Goal: Task Accomplishment & Management: Use online tool/utility

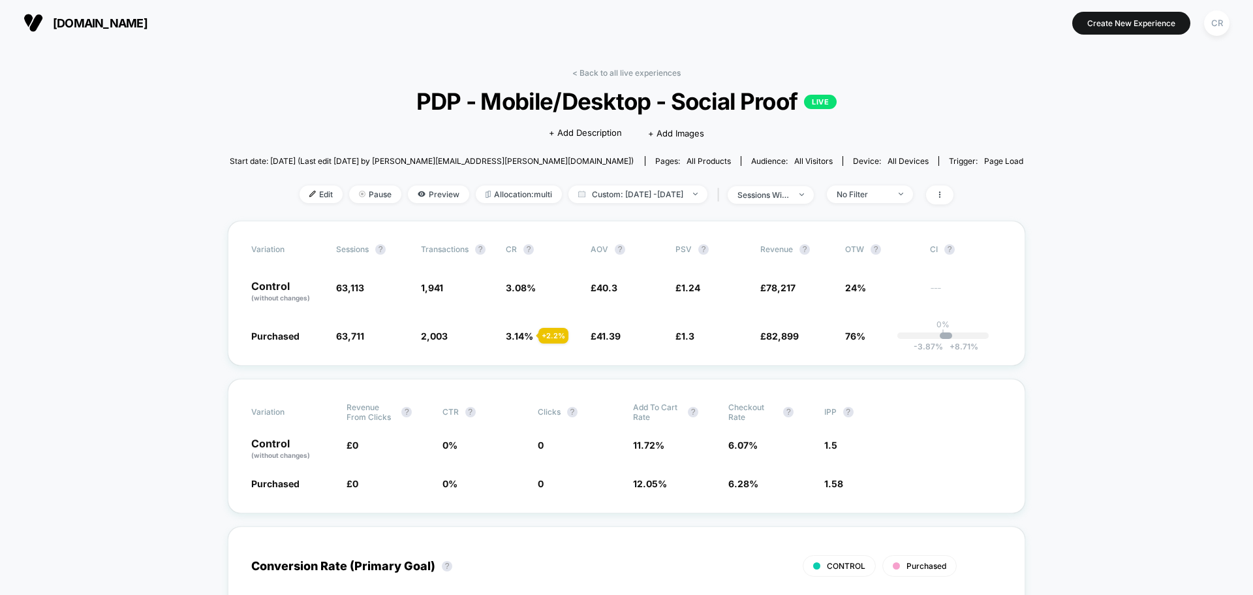
click at [131, 27] on span "neweracap.co.uk" at bounding box center [100, 23] width 95 height 14
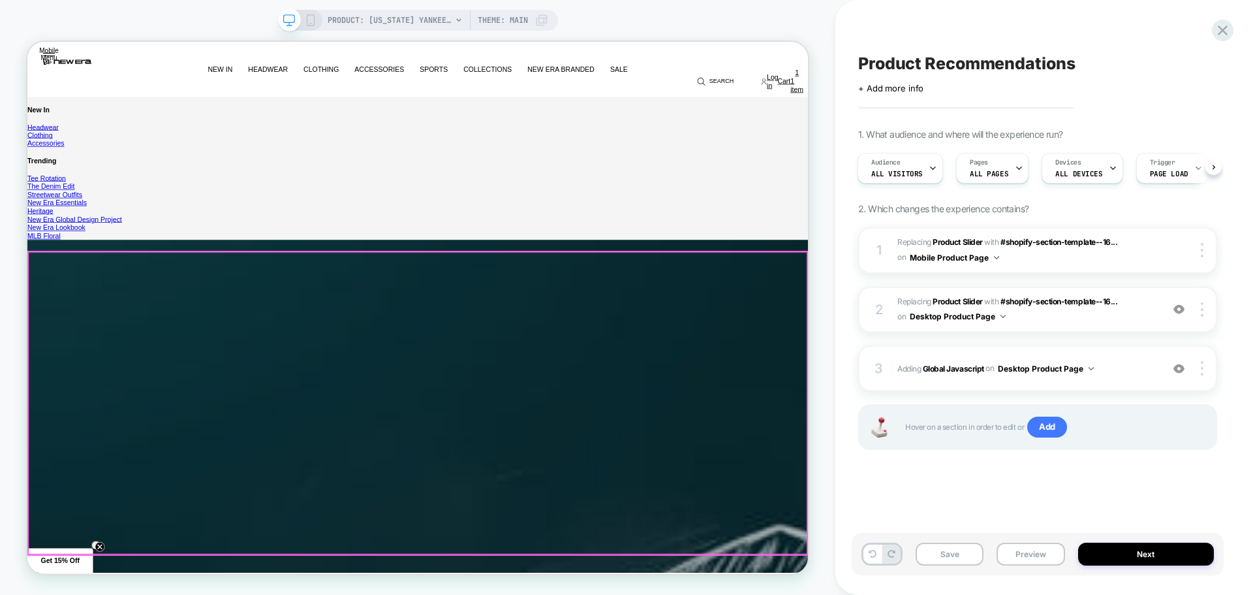
scroll to position [326, 0]
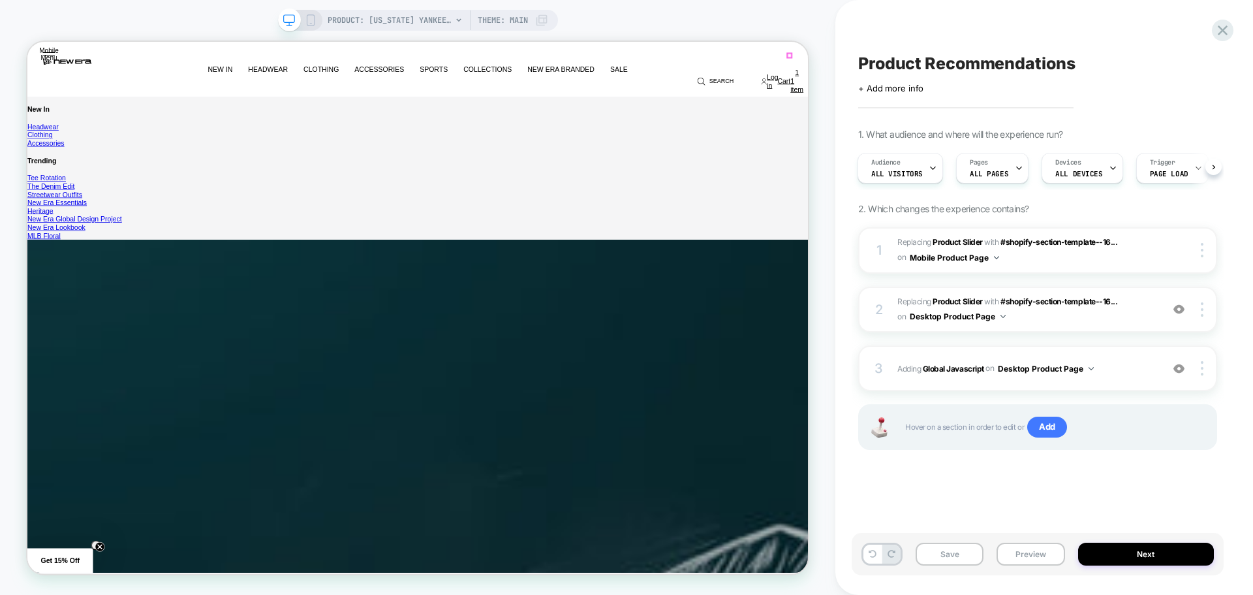
click at [308, 14] on div "PRODUCT: [US_STATE] Yankees Essential Black 59FIFTY Cap [10003436] Theme: MAIN" at bounding box center [418, 20] width 280 height 21
click at [311, 22] on icon at bounding box center [311, 20] width 12 height 12
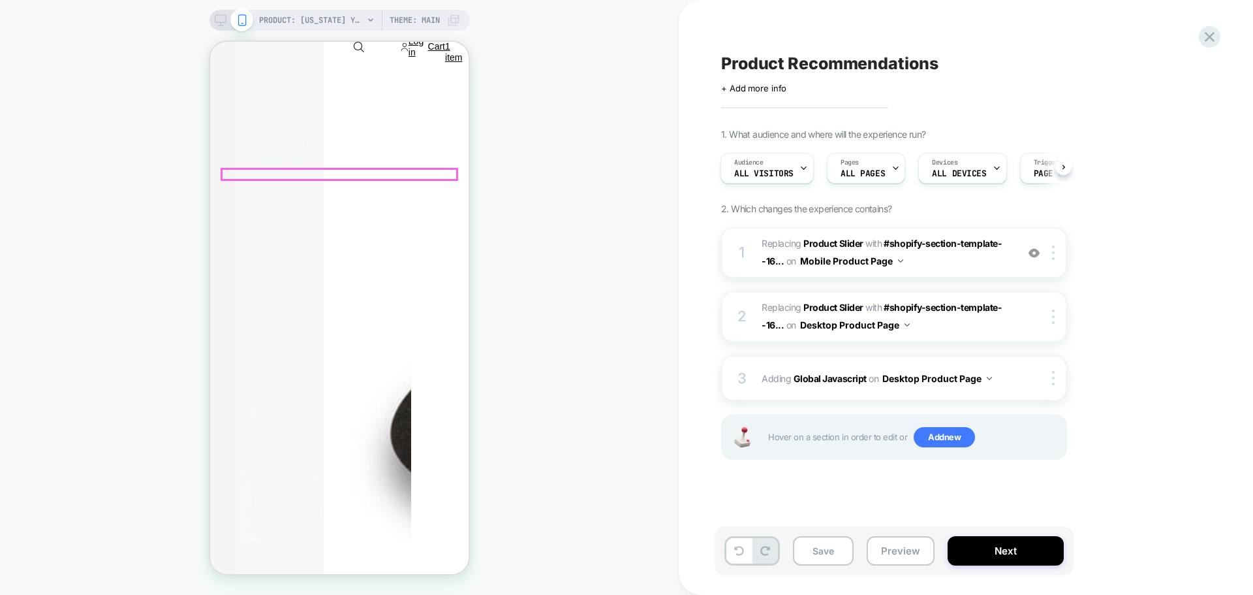
scroll to position [718, 0]
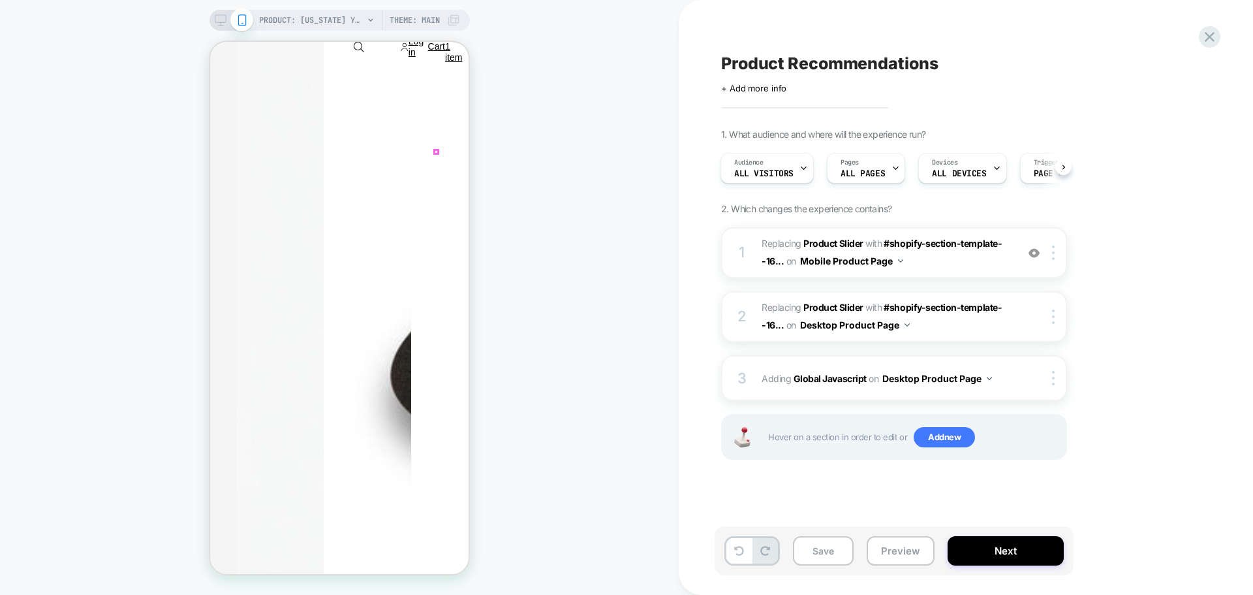
click at [437, 151] on icon "Close dialog" at bounding box center [440, 153] width 6 height 6
click at [246, 271] on circle "Close teaser" at bounding box center [249, 271] width 12 height 12
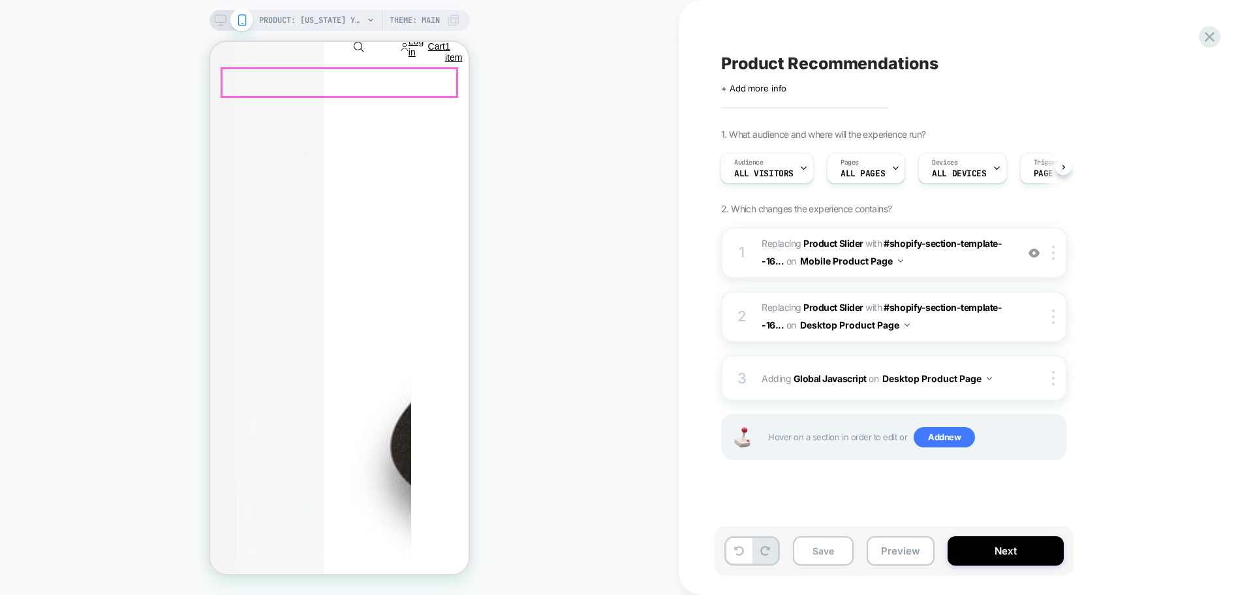
scroll to position [653, 0]
click at [1213, 39] on icon at bounding box center [1210, 37] width 18 height 18
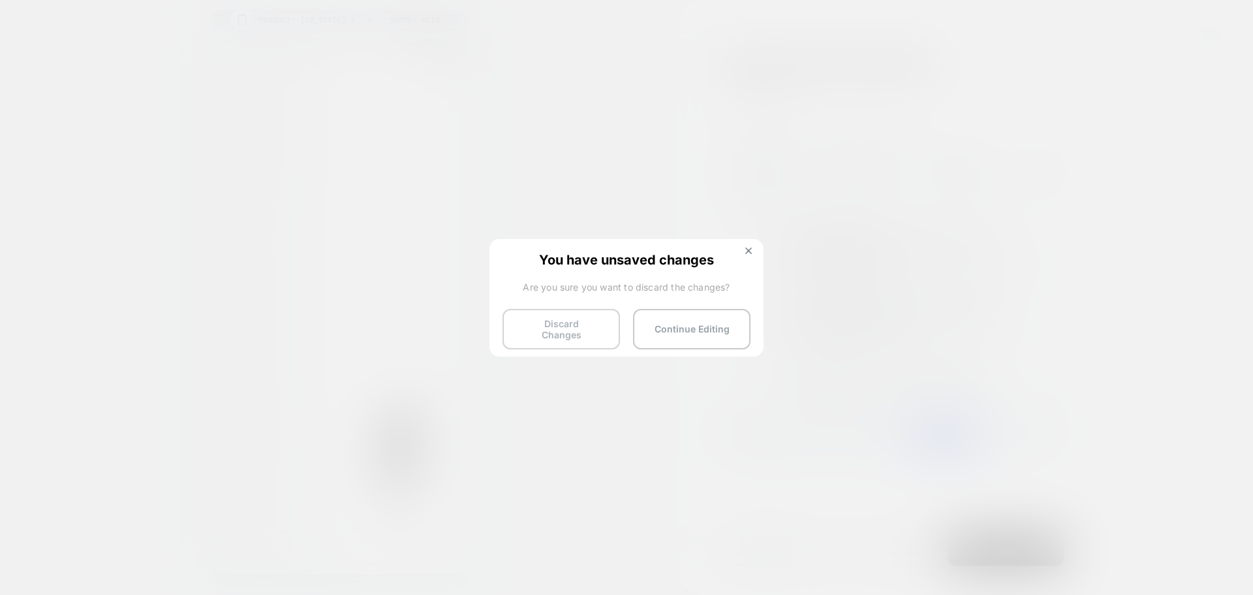
click at [595, 320] on button "Discard Changes" at bounding box center [561, 329] width 117 height 40
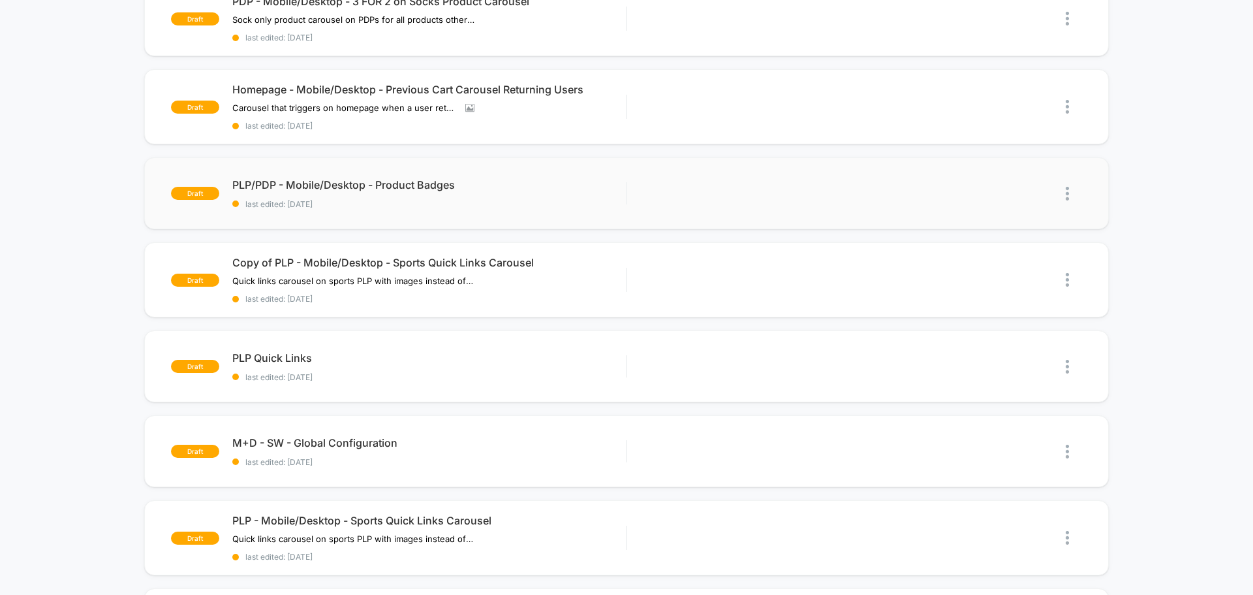
scroll to position [326, 0]
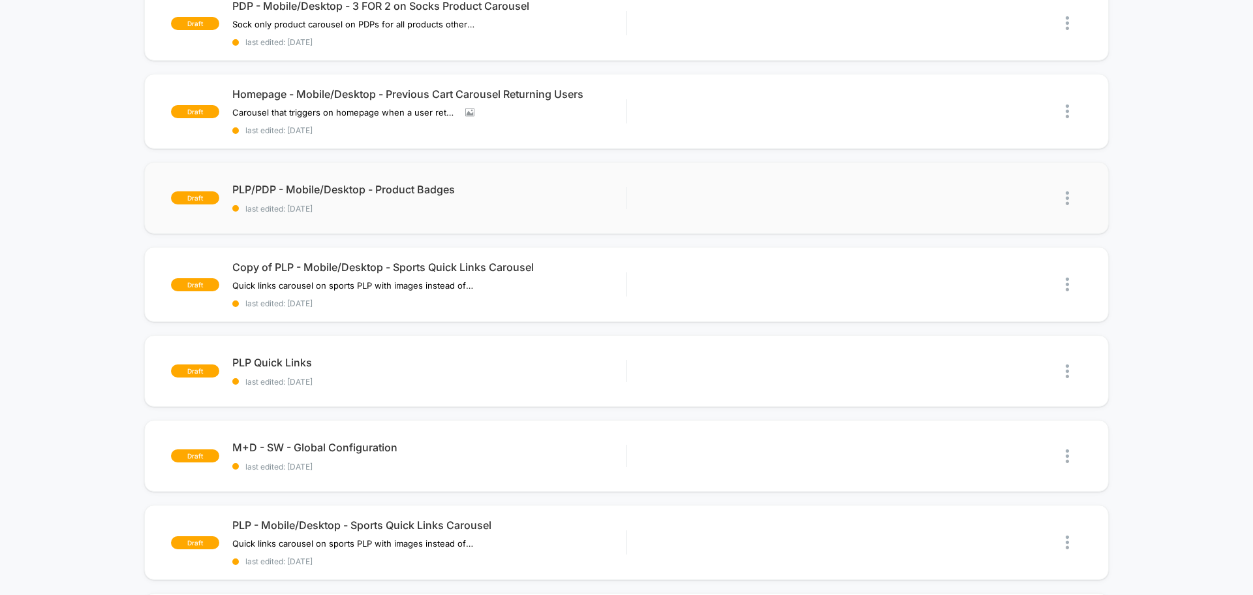
click at [1066, 200] on img at bounding box center [1067, 198] width 3 height 14
click at [998, 253] on div "Delete" at bounding box center [1000, 257] width 117 height 29
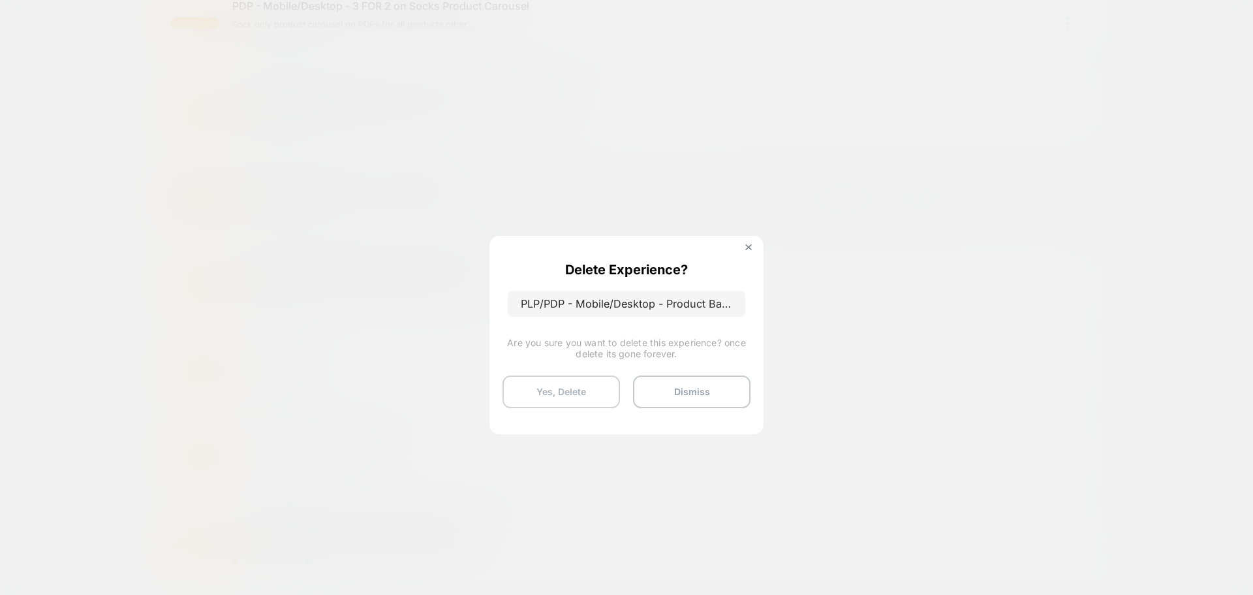
click at [600, 378] on button "Yes, Delete" at bounding box center [561, 391] width 117 height 33
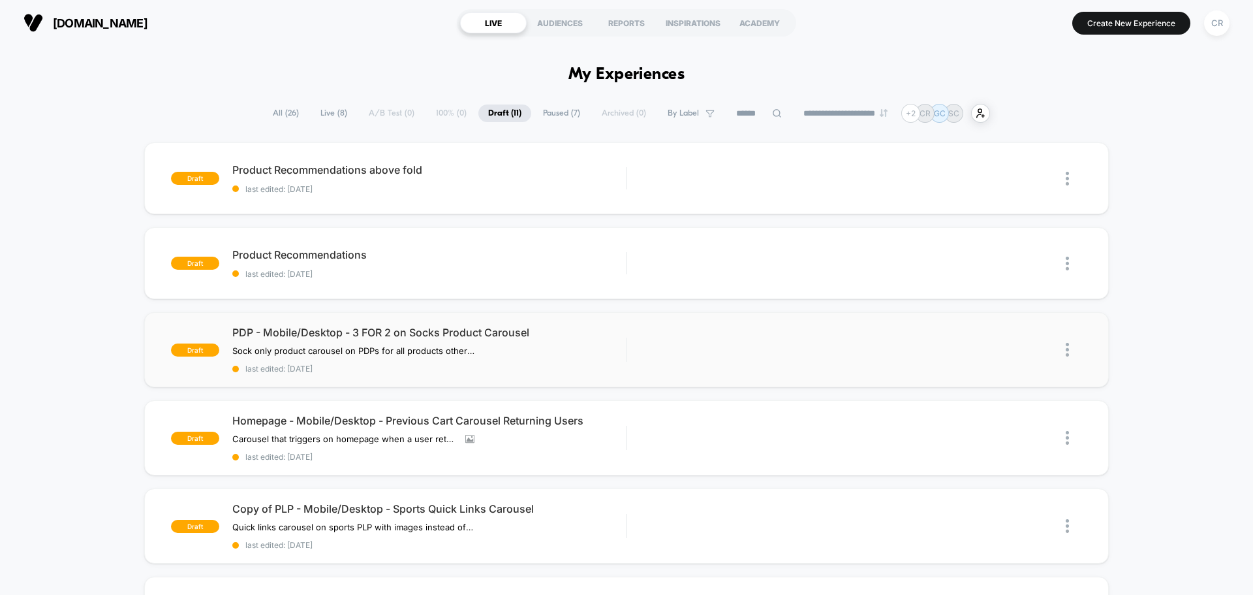
scroll to position [65, 0]
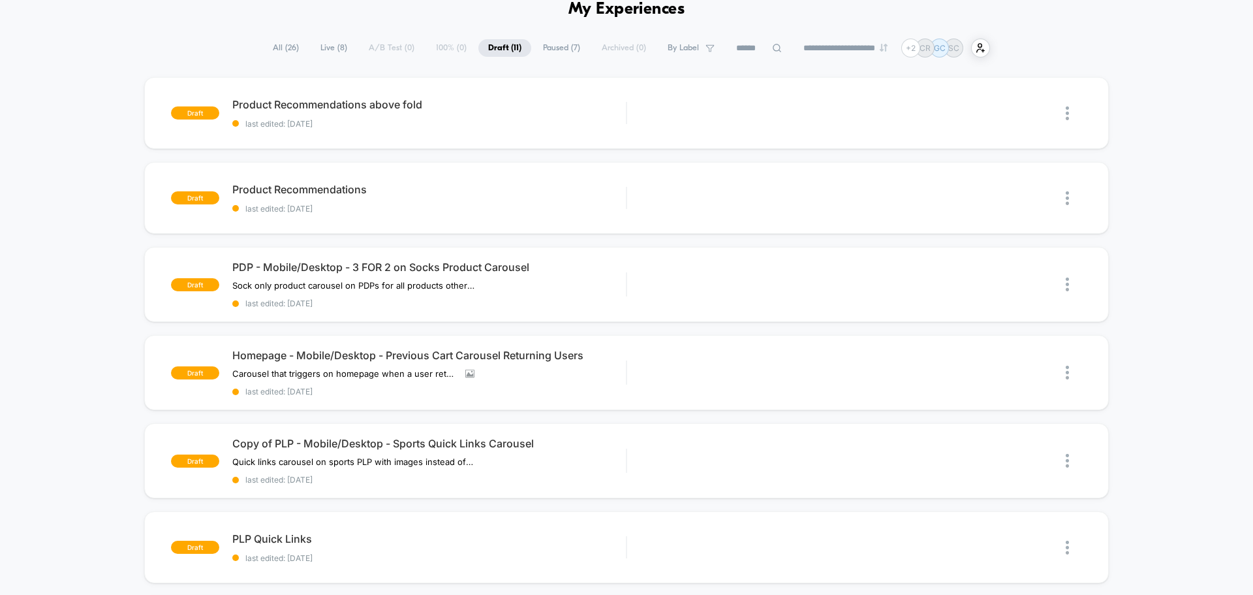
click at [334, 46] on span "Live ( 8 )" at bounding box center [334, 48] width 46 height 18
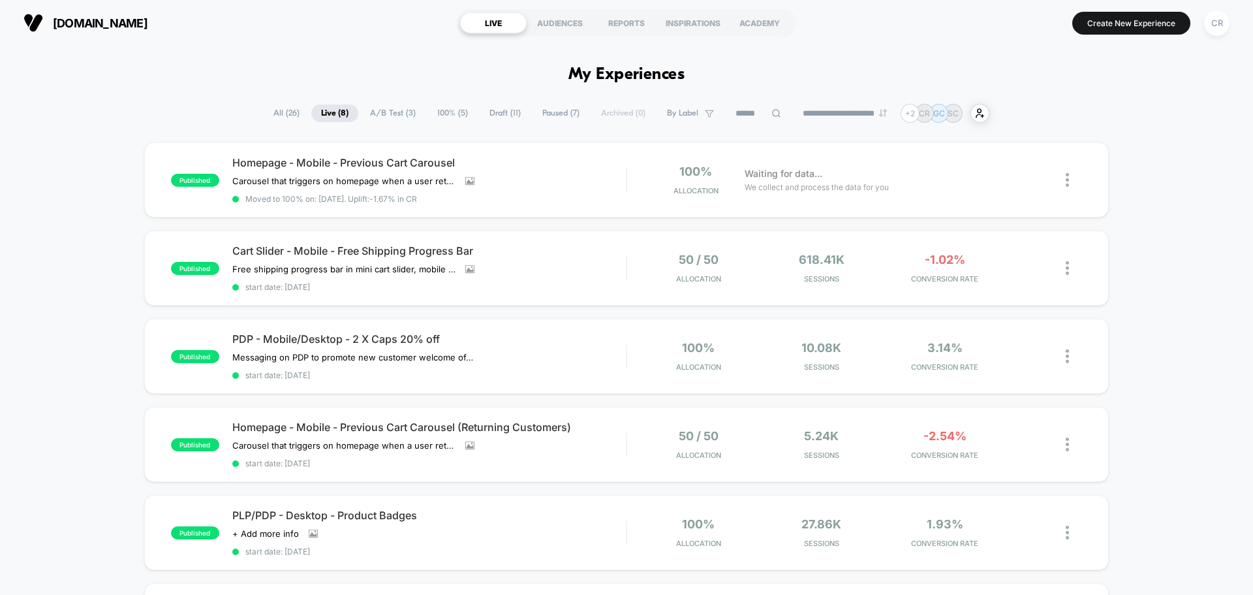
click at [403, 113] on span "A/B Test ( 3 )" at bounding box center [392, 113] width 65 height 18
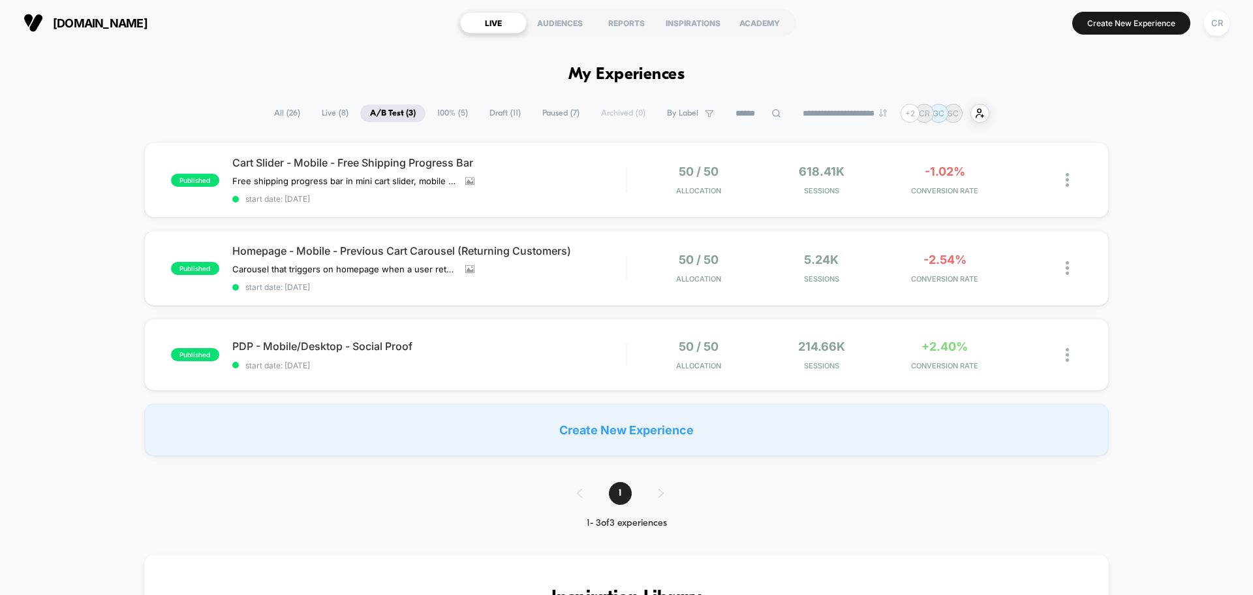
click at [453, 121] on span "100% ( 5 )" at bounding box center [452, 113] width 50 height 18
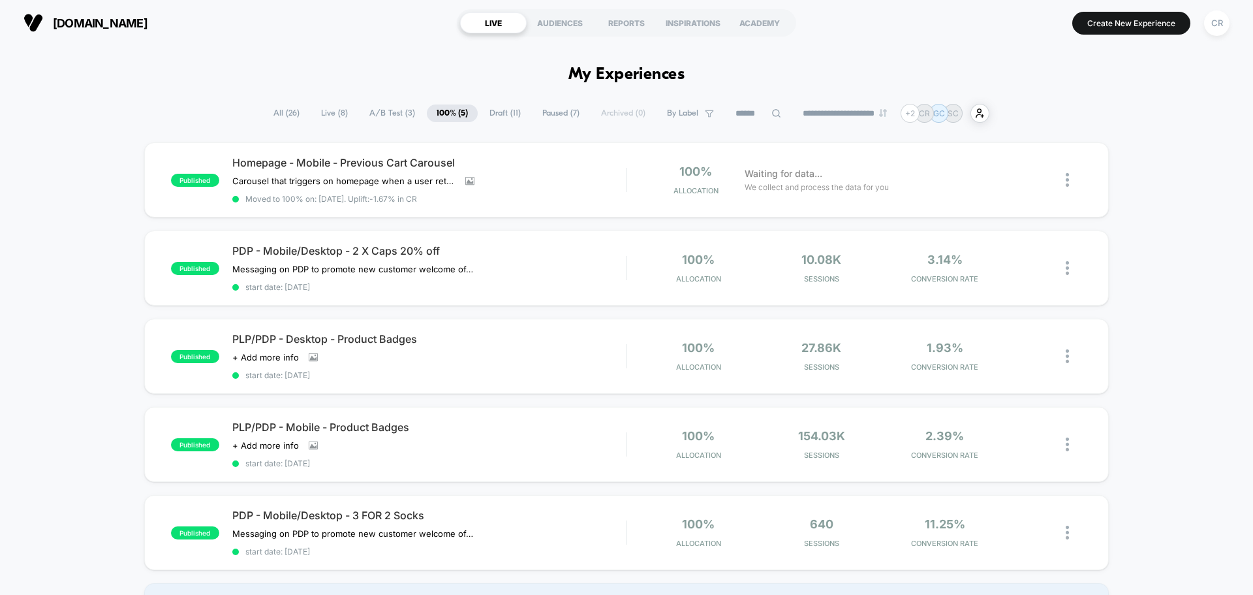
click at [503, 114] on span "Draft ( 11 )" at bounding box center [505, 113] width 51 height 18
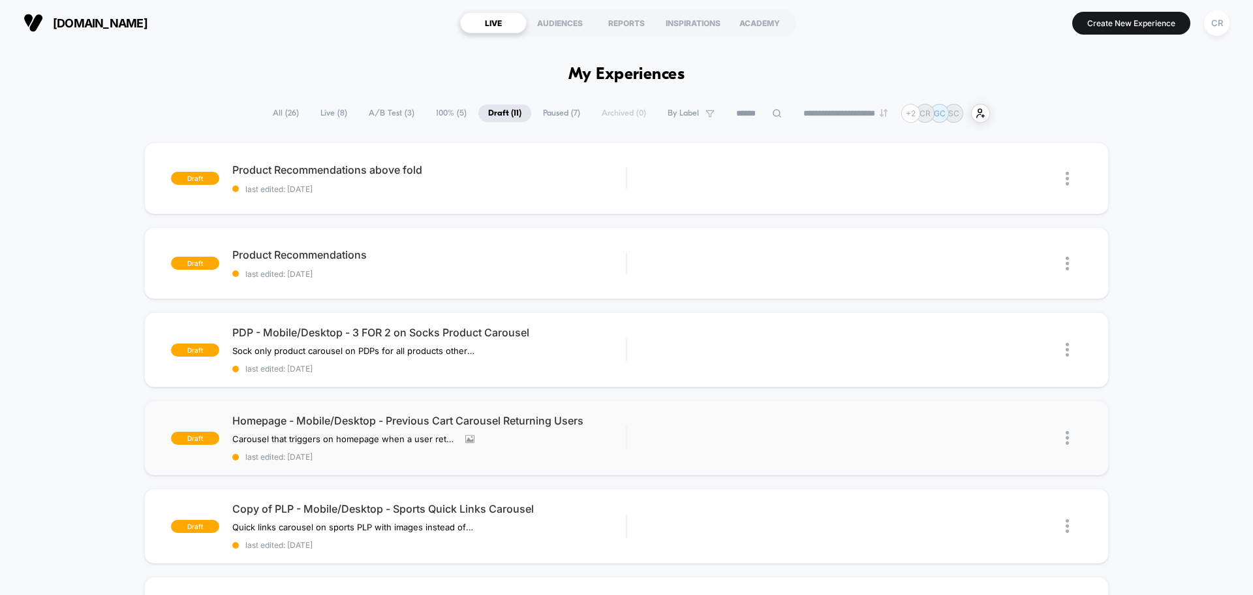
click at [1067, 438] on img at bounding box center [1067, 438] width 3 height 14
click at [989, 494] on div "Delete" at bounding box center [1000, 497] width 117 height 29
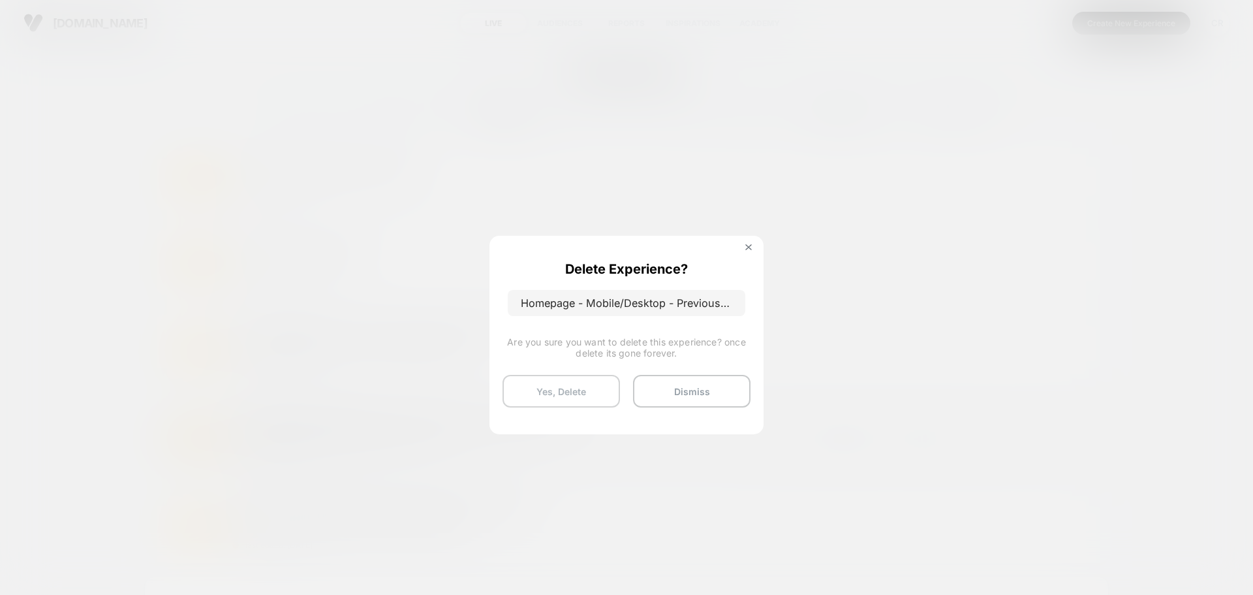
click at [584, 388] on button "Yes, Delete" at bounding box center [561, 391] width 117 height 33
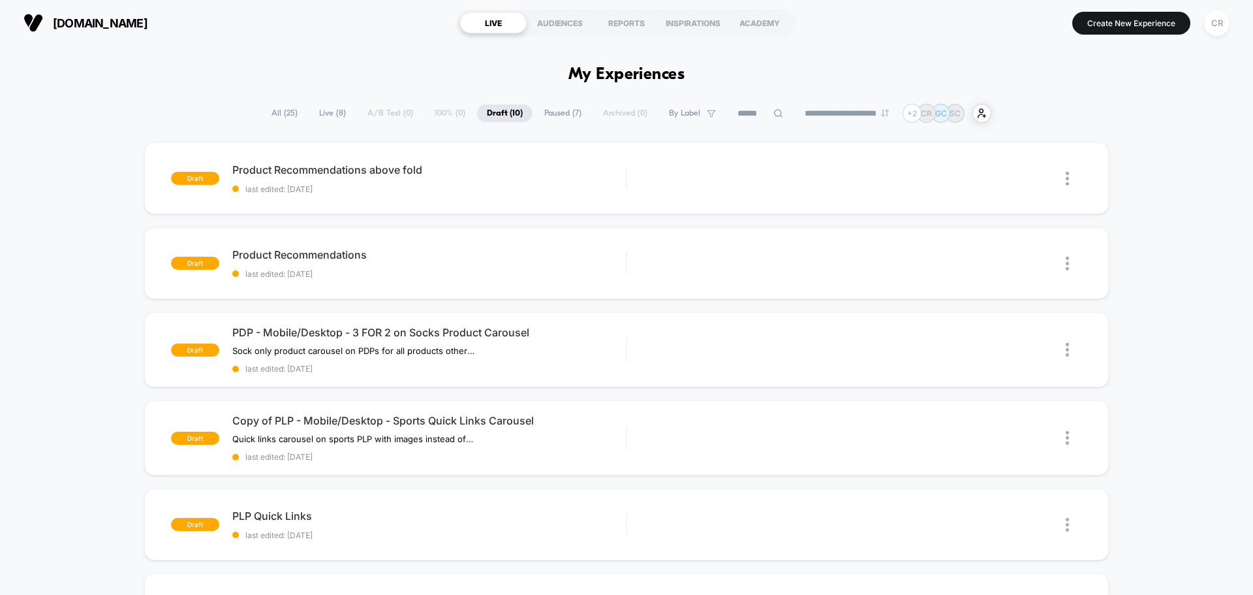
click at [553, 108] on span "Paused ( 7 )" at bounding box center [563, 113] width 57 height 18
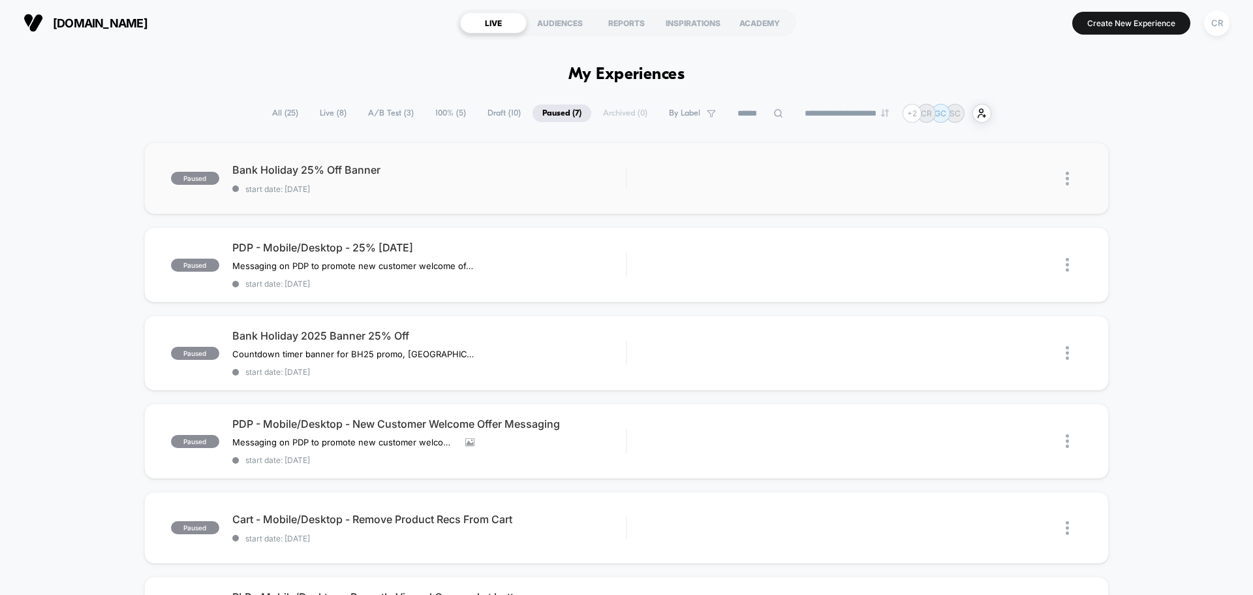
click at [1068, 176] on img at bounding box center [1067, 179] width 3 height 14
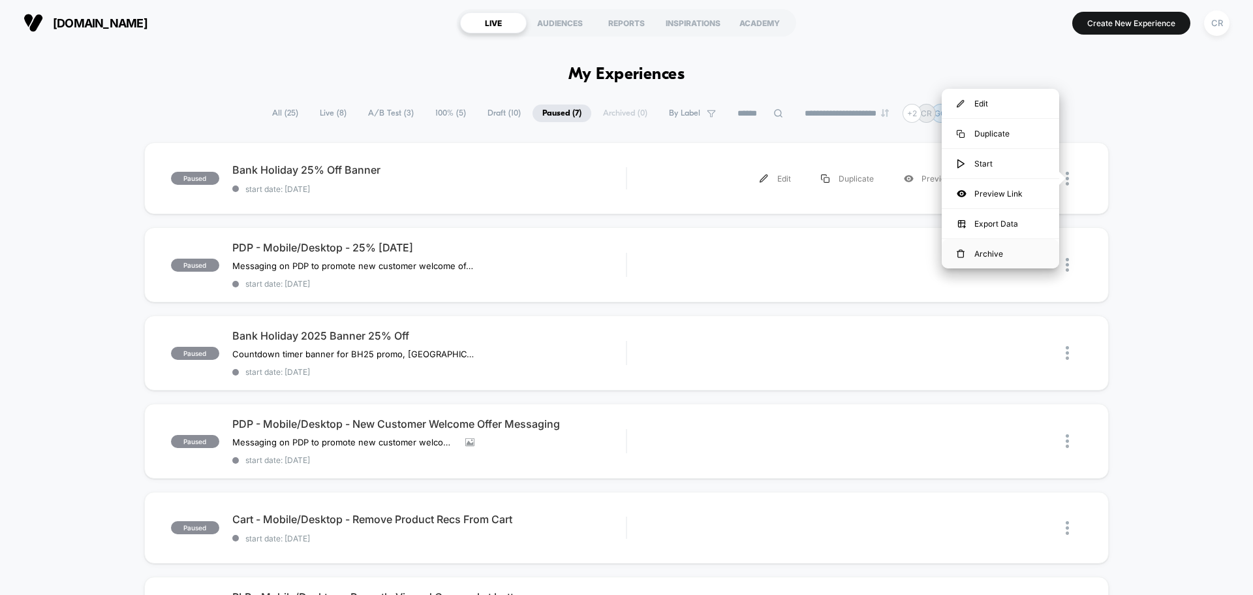
click at [997, 248] on div "Archive" at bounding box center [1000, 253] width 117 height 29
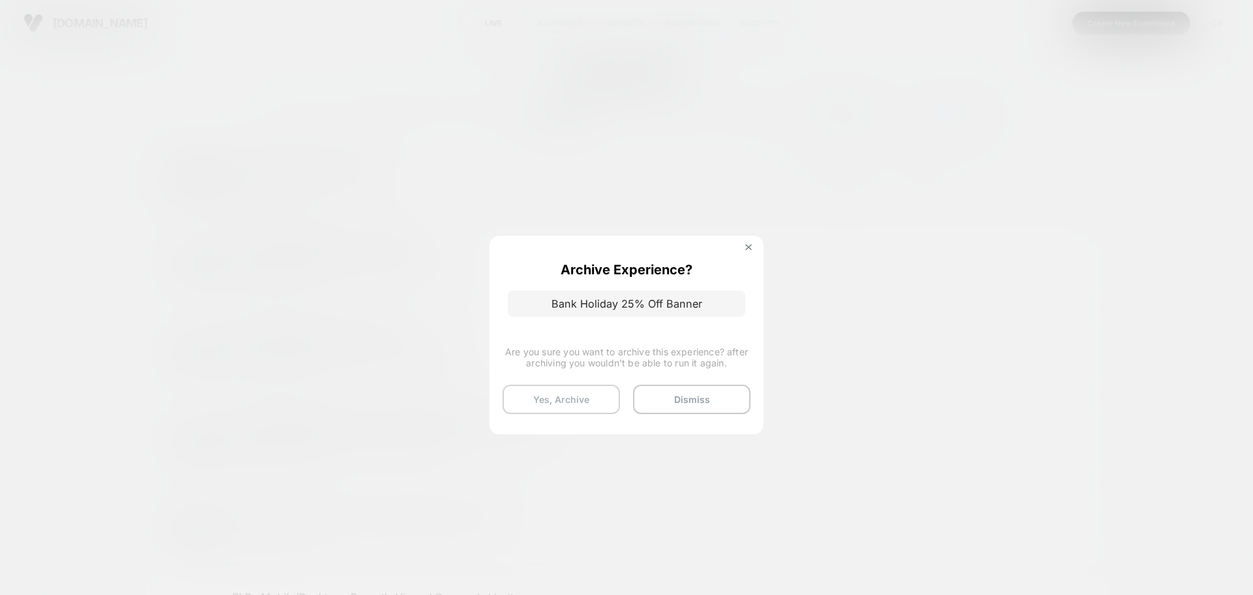
click at [557, 394] on button "Yes, Archive" at bounding box center [561, 398] width 117 height 29
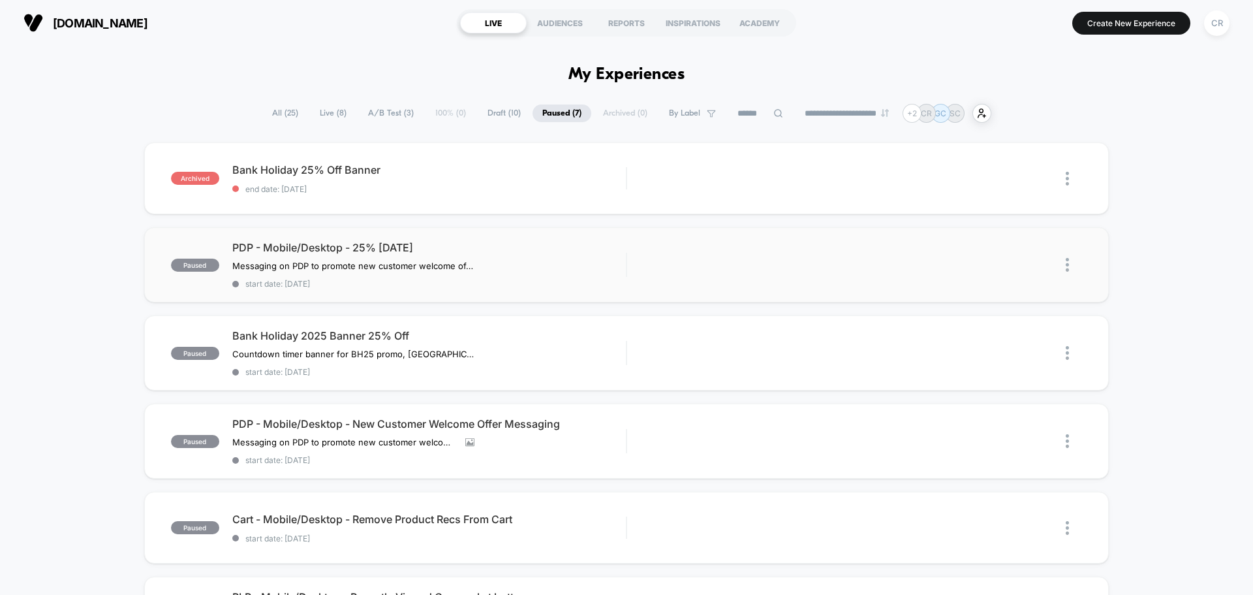
click at [1069, 266] on img at bounding box center [1067, 265] width 3 height 14
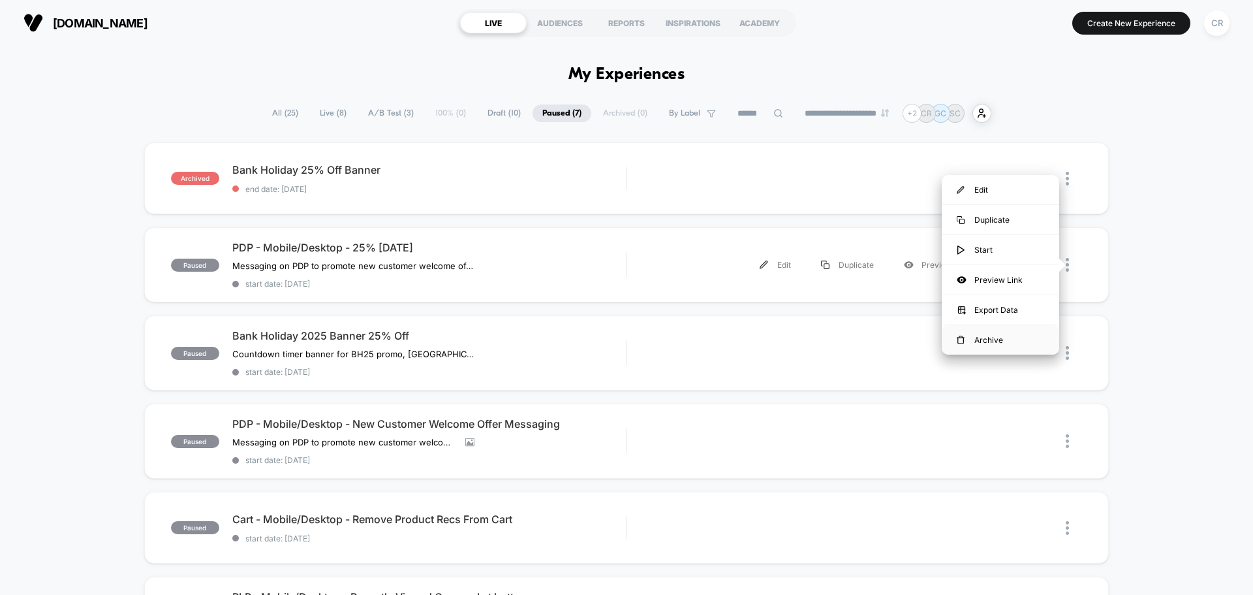
click at [980, 336] on div "Archive" at bounding box center [1000, 339] width 117 height 29
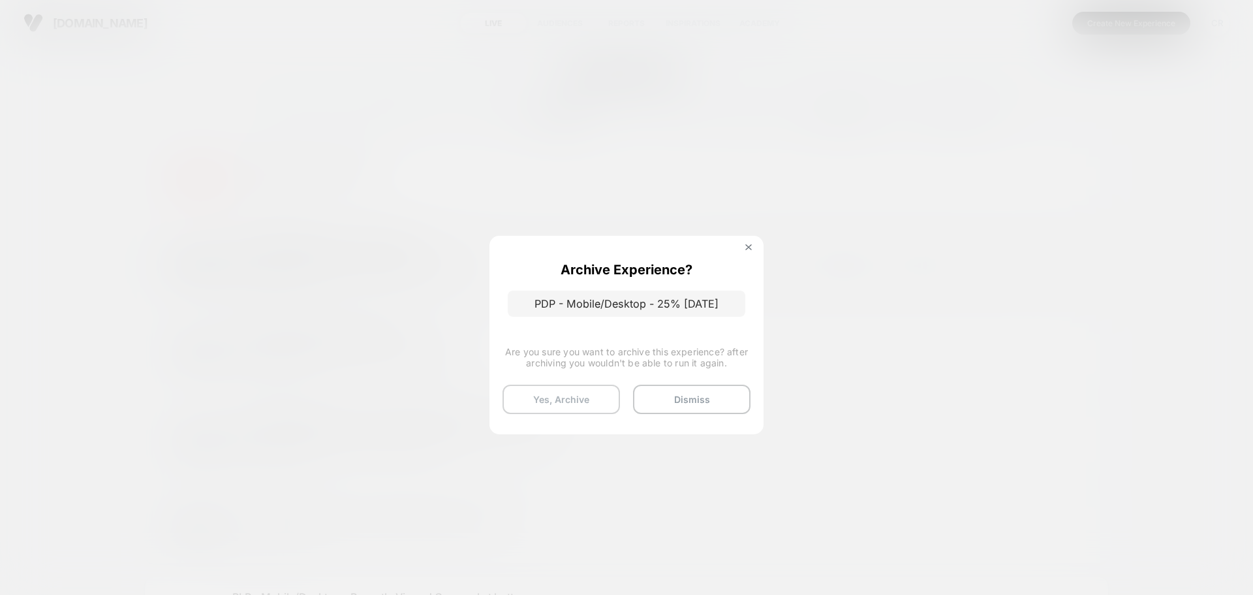
click at [568, 392] on button "Yes, Archive" at bounding box center [561, 398] width 117 height 29
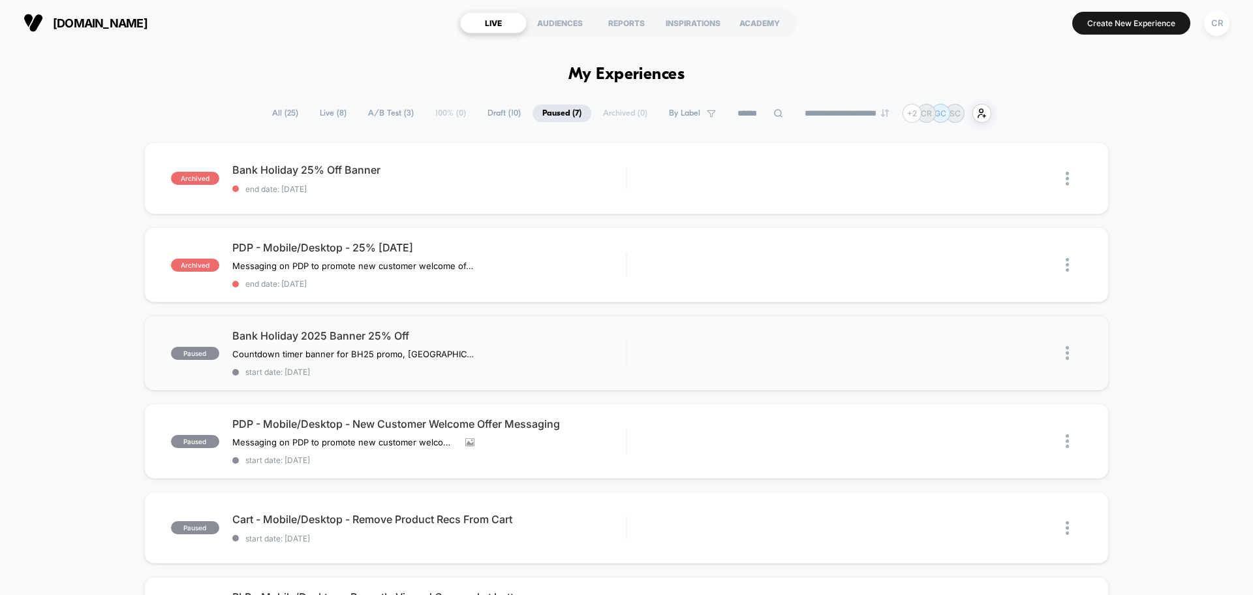
click at [1066, 354] on img at bounding box center [1067, 353] width 3 height 14
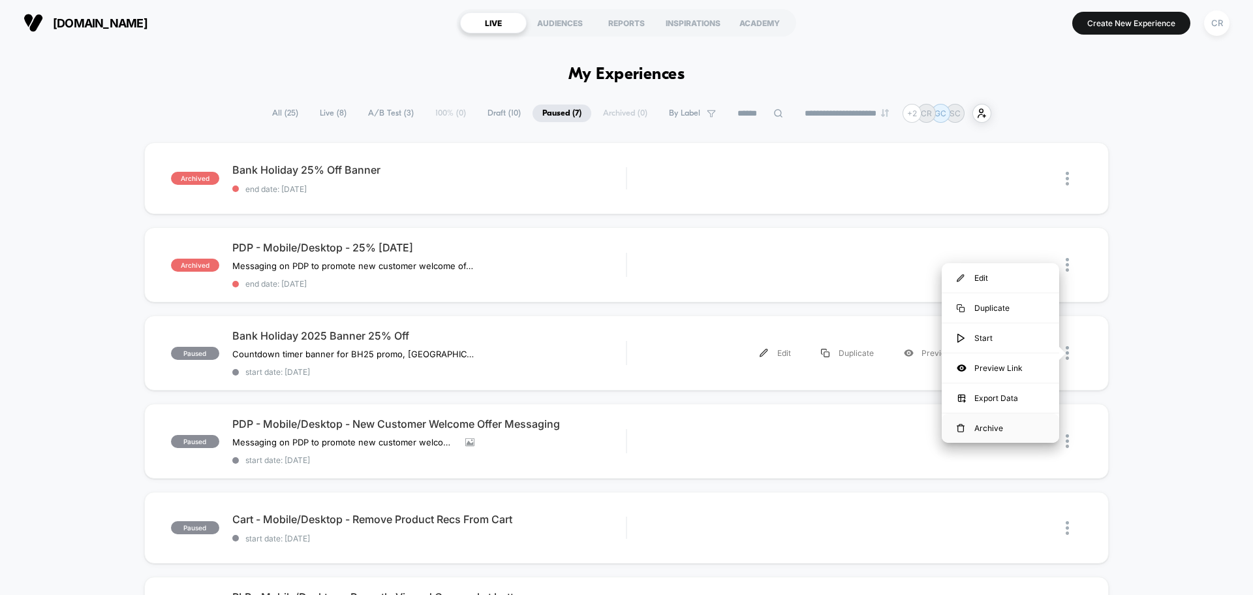
click at [980, 426] on div "Archive" at bounding box center [1000, 427] width 117 height 29
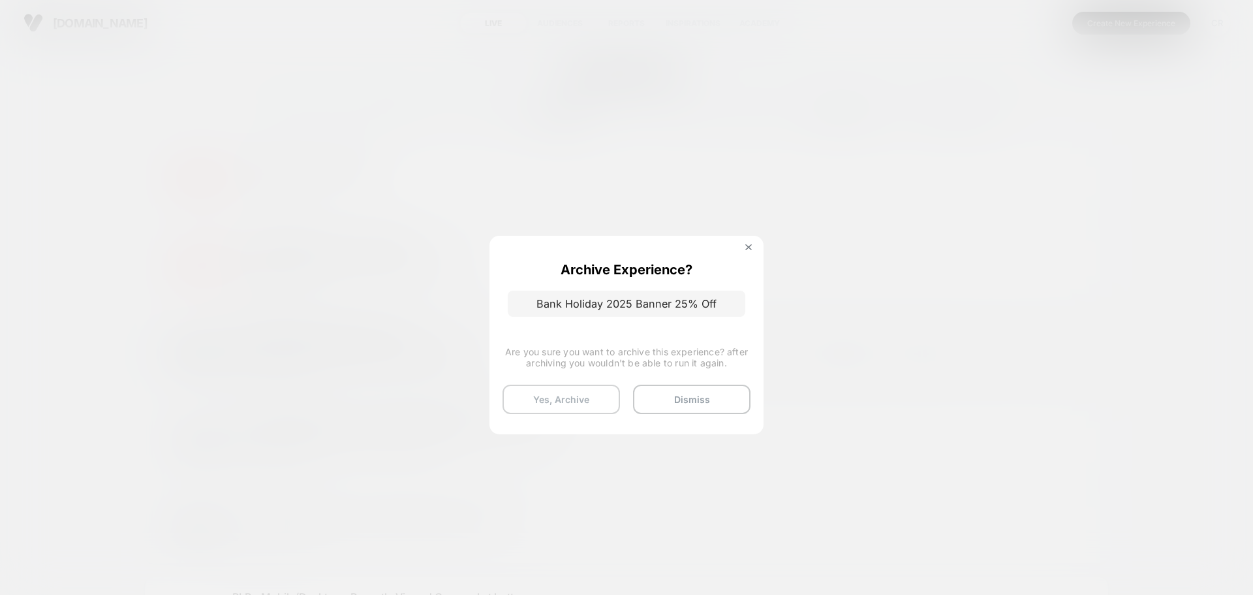
click at [580, 392] on button "Yes, Archive" at bounding box center [561, 398] width 117 height 29
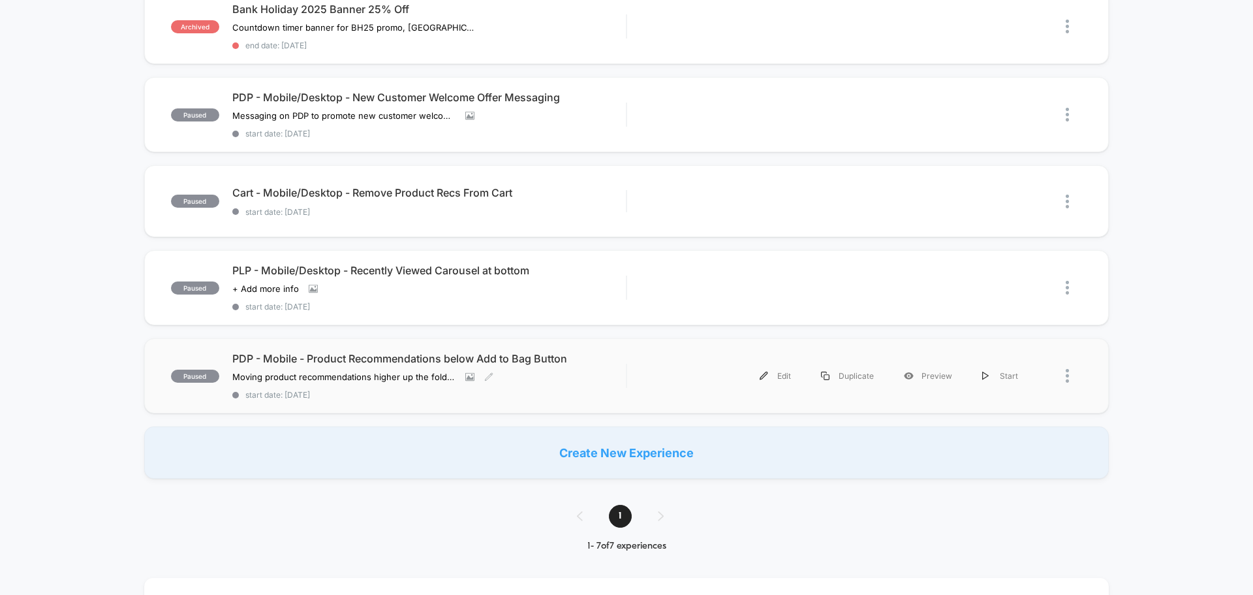
scroll to position [196, 0]
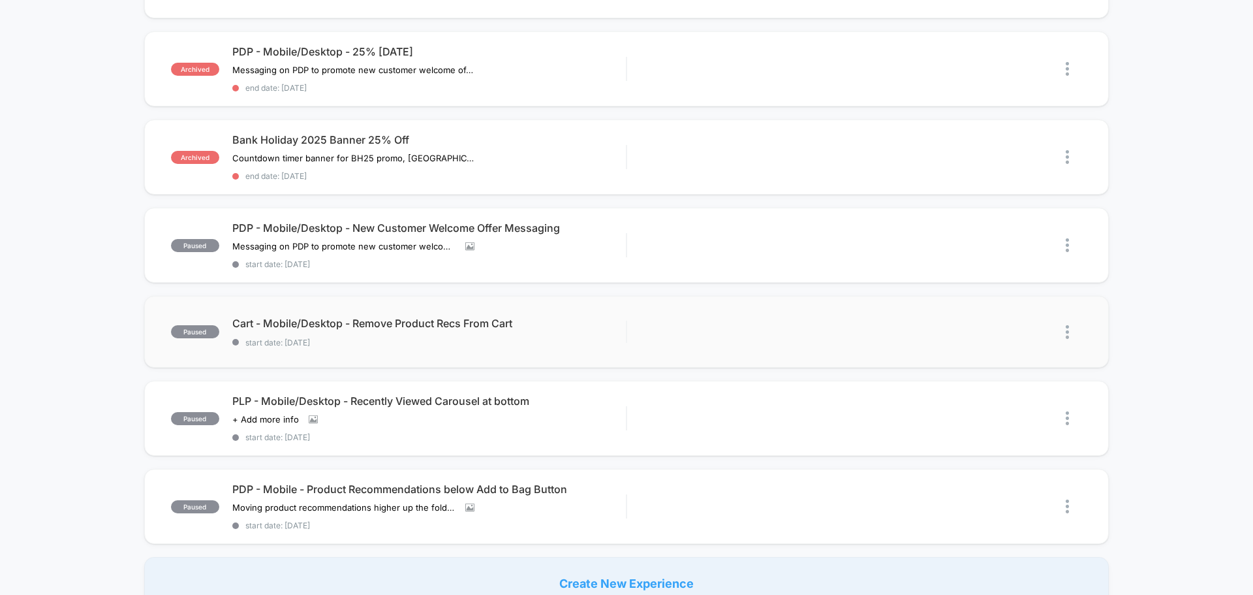
click at [1068, 335] on img at bounding box center [1067, 332] width 3 height 14
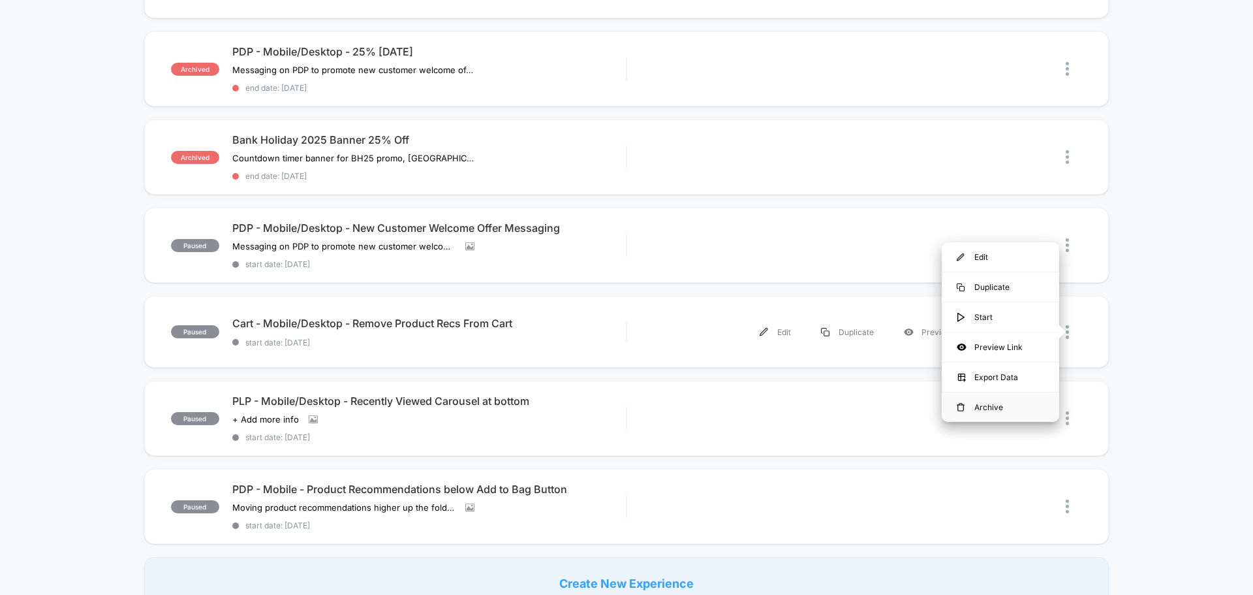
click at [992, 397] on div "Archive" at bounding box center [1000, 406] width 117 height 29
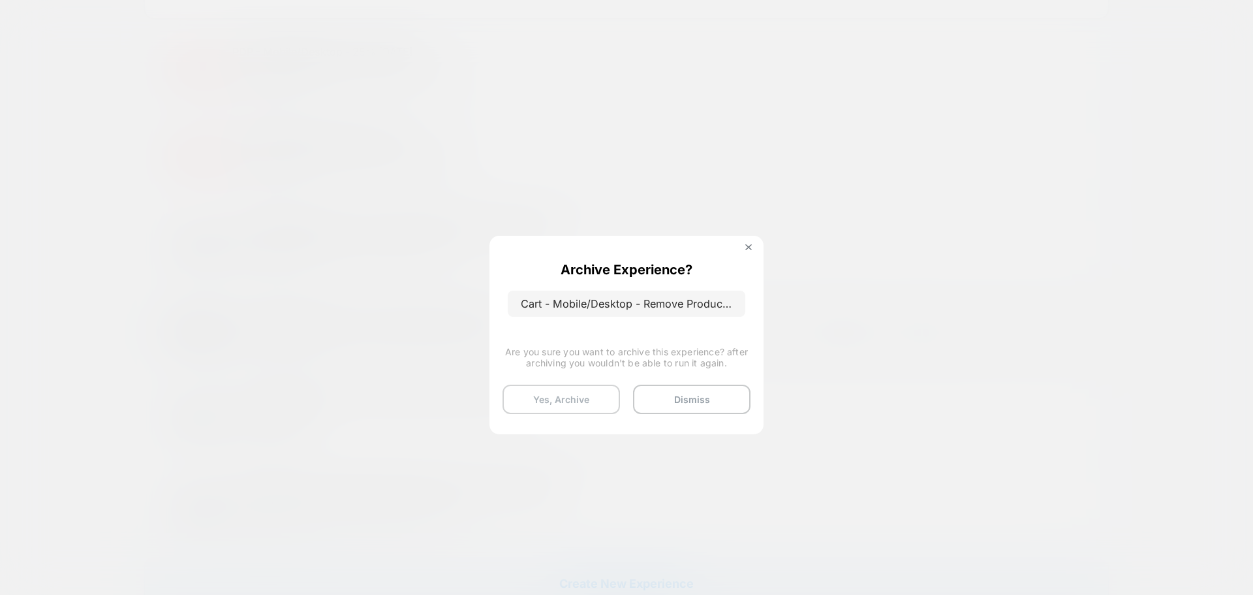
click at [579, 396] on button "Yes, Archive" at bounding box center [561, 398] width 117 height 29
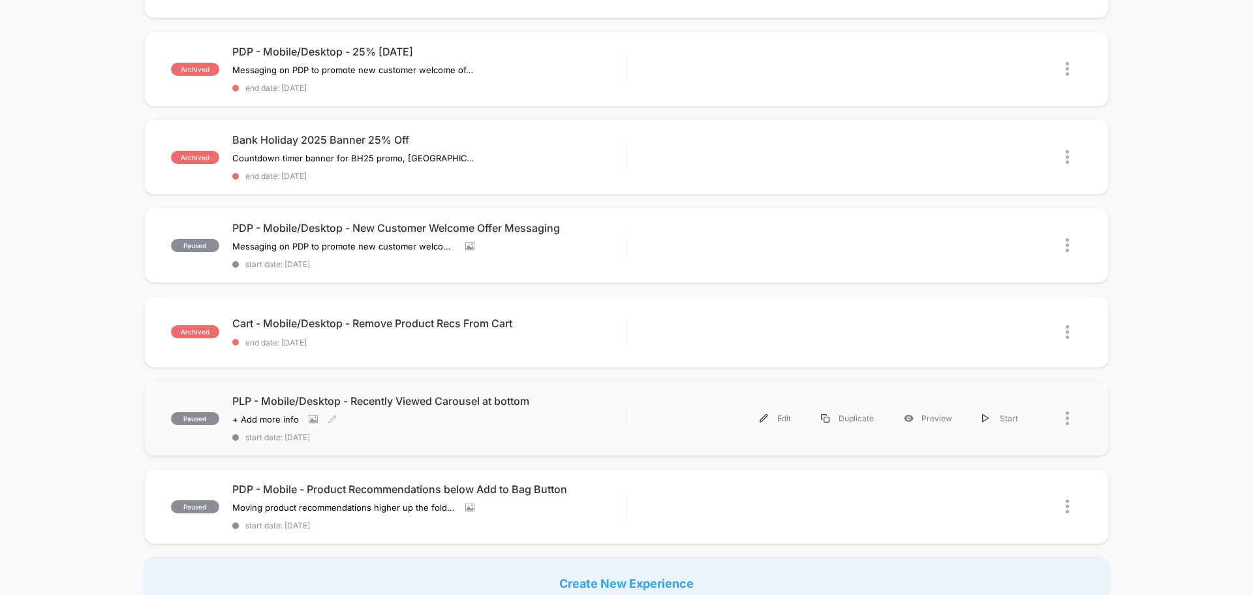
click at [559, 403] on span "PLP - Mobile/Desktop - Recently Viewed Carousel at bottom" at bounding box center [429, 400] width 394 height 13
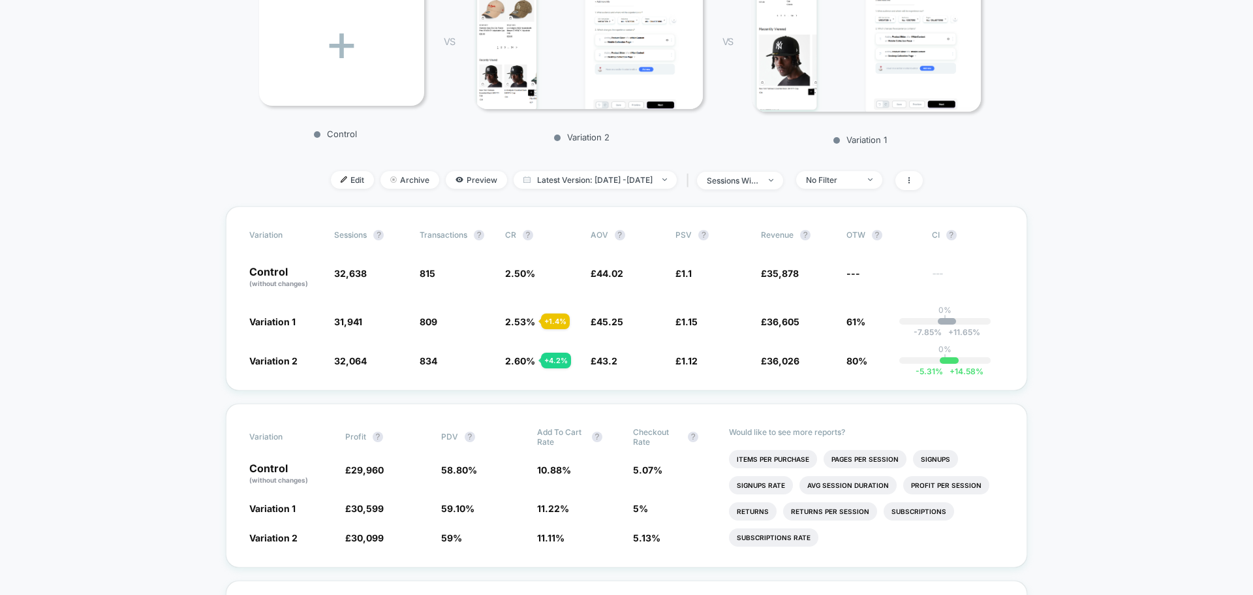
scroll to position [131, 0]
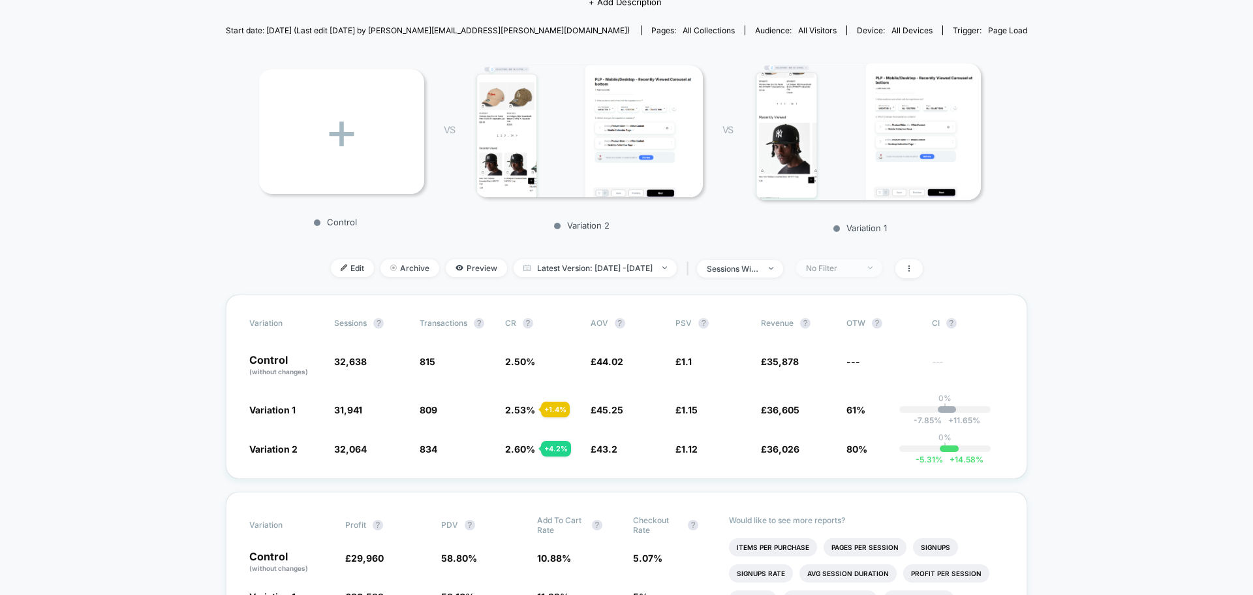
click at [858, 273] on div "No Filter" at bounding box center [832, 268] width 52 height 10
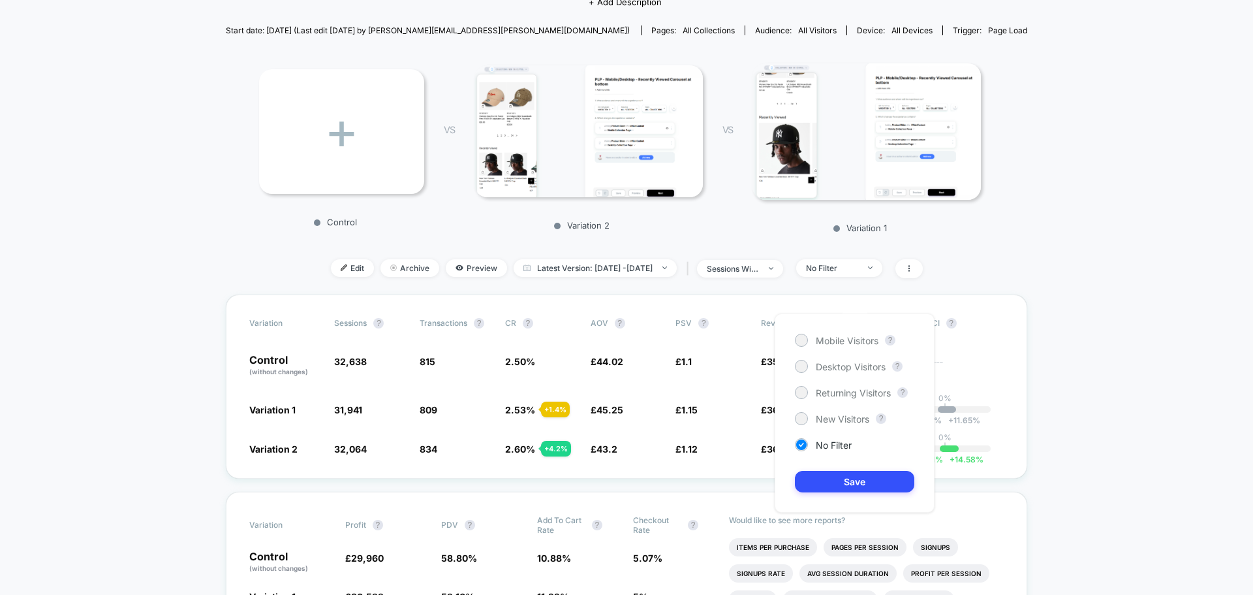
click at [855, 347] on div "Mobile Visitors ? Desktop Visitors ? Returning Visitors ? New Visitors ? No Fil…" at bounding box center [855, 412] width 160 height 199
click at [855, 343] on span "Mobile Visitors" at bounding box center [847, 340] width 63 height 11
click at [864, 474] on button "Save" at bounding box center [854, 482] width 119 height 22
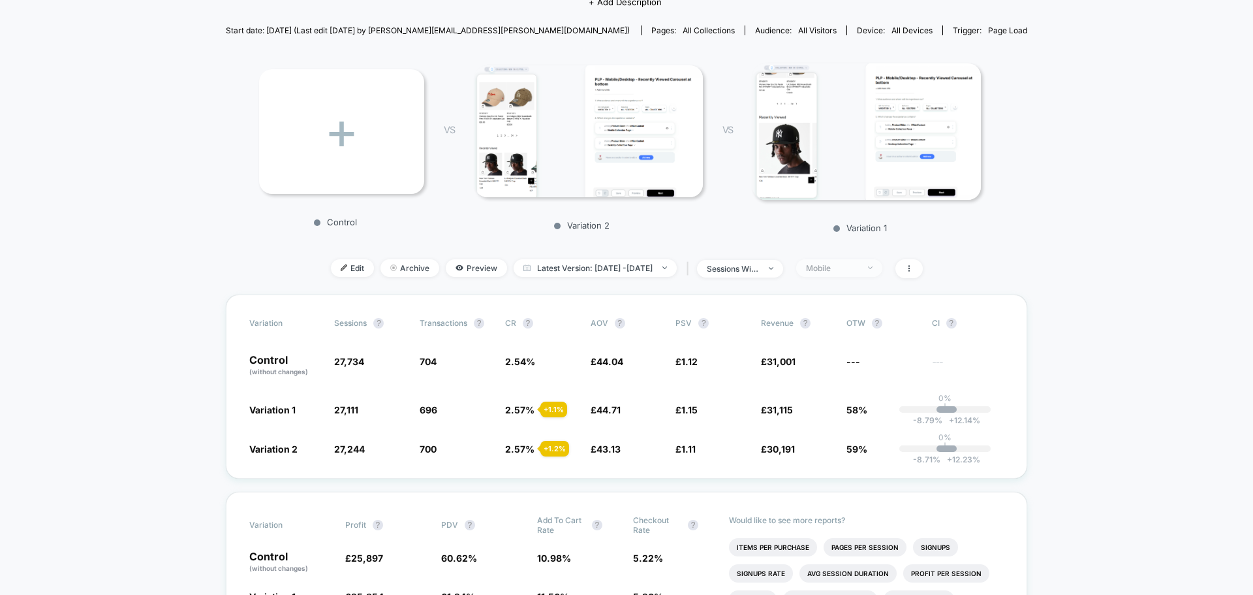
click at [854, 273] on div "Mobile" at bounding box center [832, 268] width 52 height 10
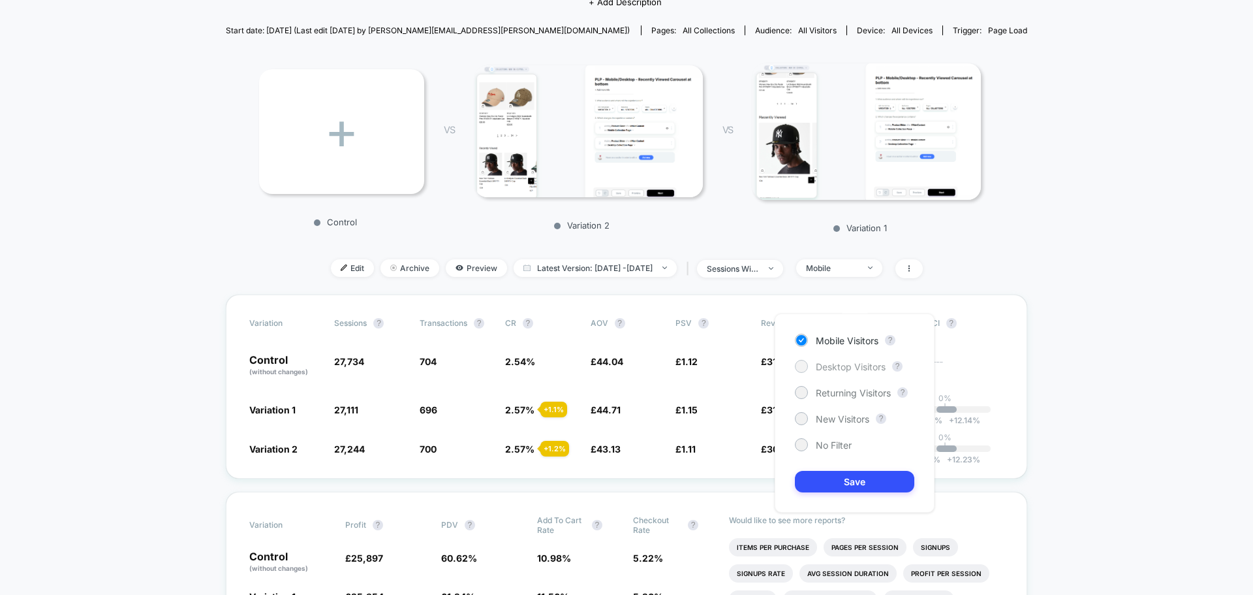
click at [847, 361] on span "Desktop Visitors" at bounding box center [851, 366] width 70 height 11
click at [856, 486] on button "Save" at bounding box center [854, 482] width 119 height 22
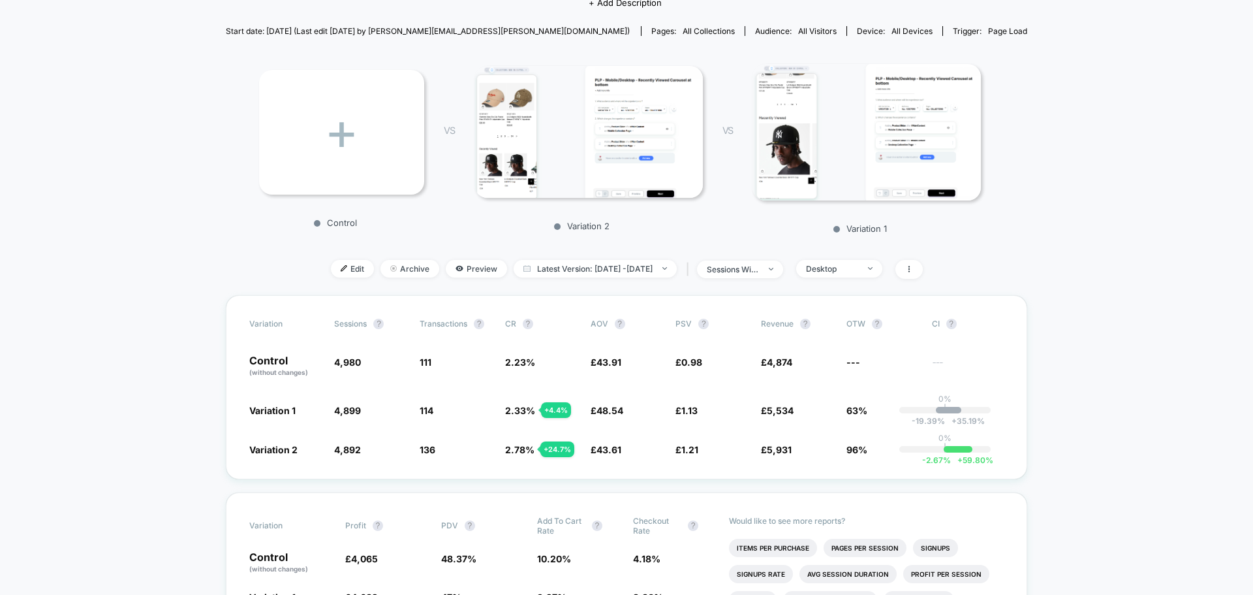
scroll to position [131, 0]
click at [867, 278] on div "Edit Archive Preview Latest Version: [DATE] - [DATE] | sessions with impression…" at bounding box center [627, 268] width 802 height 19
click at [858, 273] on div "Desktop" at bounding box center [832, 268] width 52 height 10
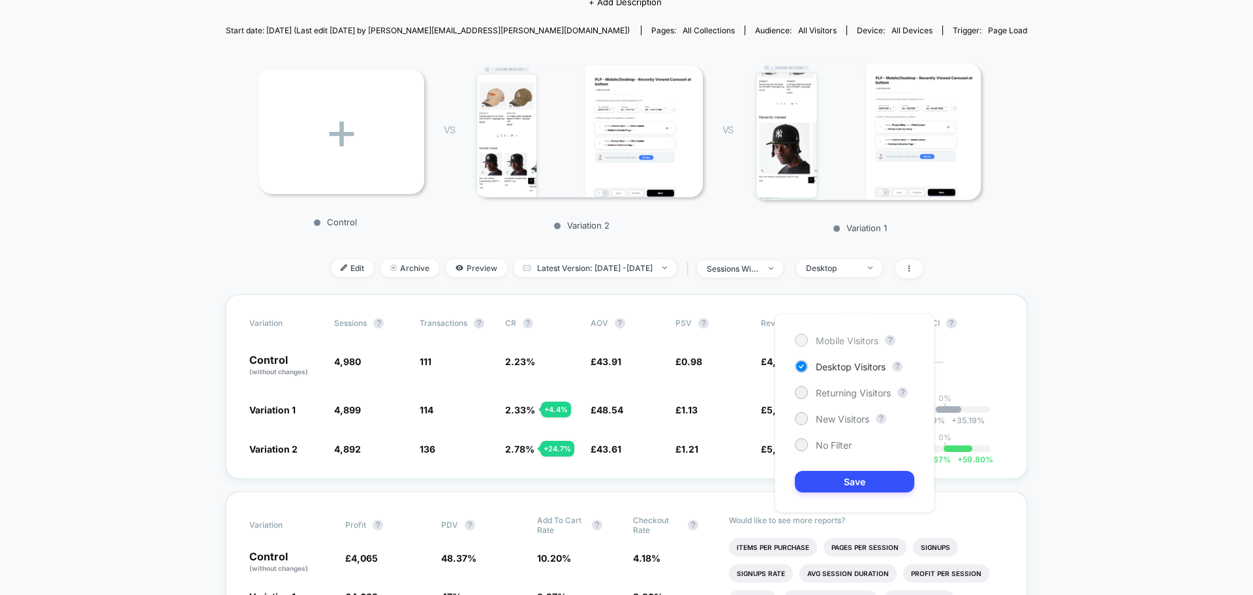
click at [832, 343] on span "Mobile Visitors" at bounding box center [847, 340] width 63 height 11
click at [839, 441] on span "No Filter" at bounding box center [834, 444] width 36 height 11
click at [838, 471] on button "Save" at bounding box center [854, 482] width 119 height 22
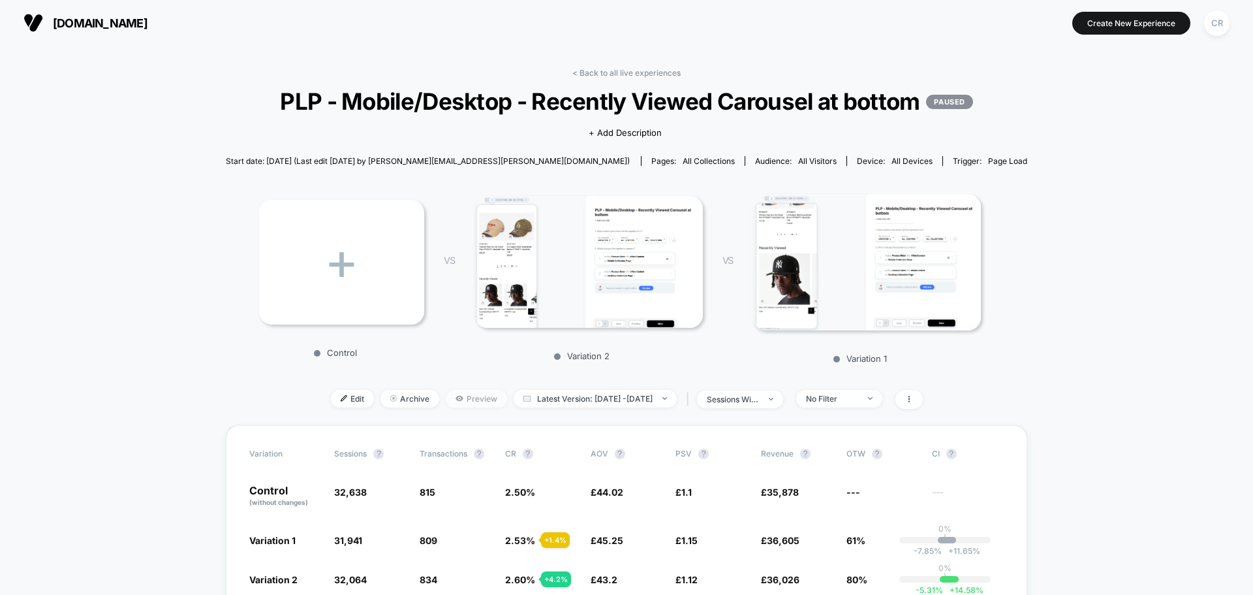
click at [456, 402] on icon at bounding box center [460, 398] width 8 height 8
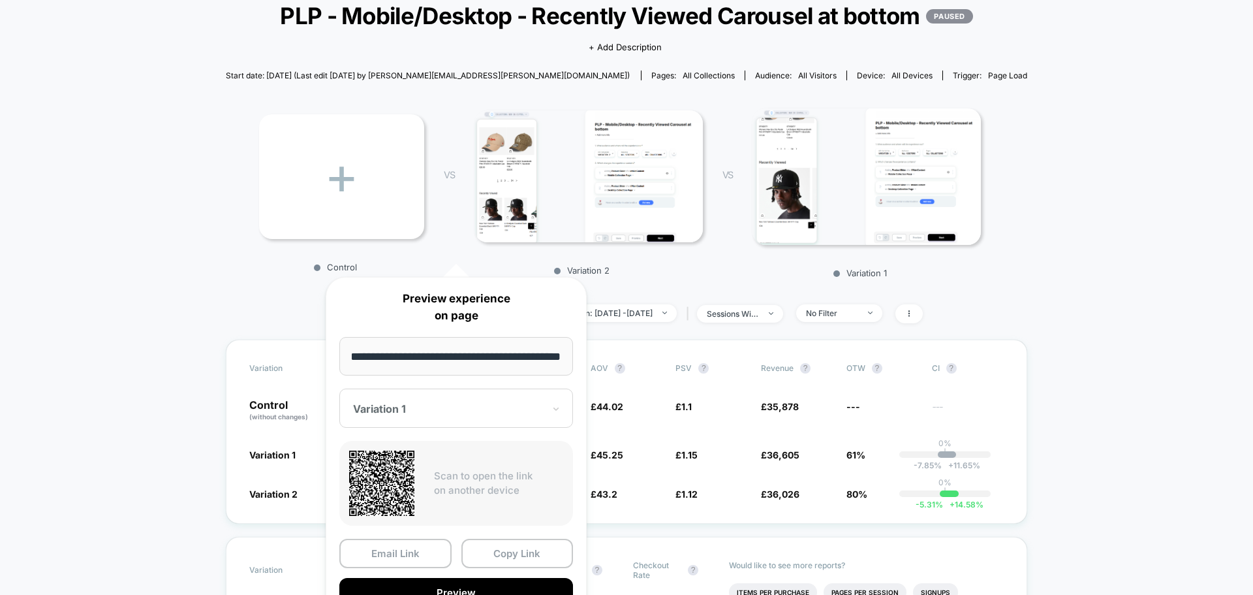
scroll to position [196, 0]
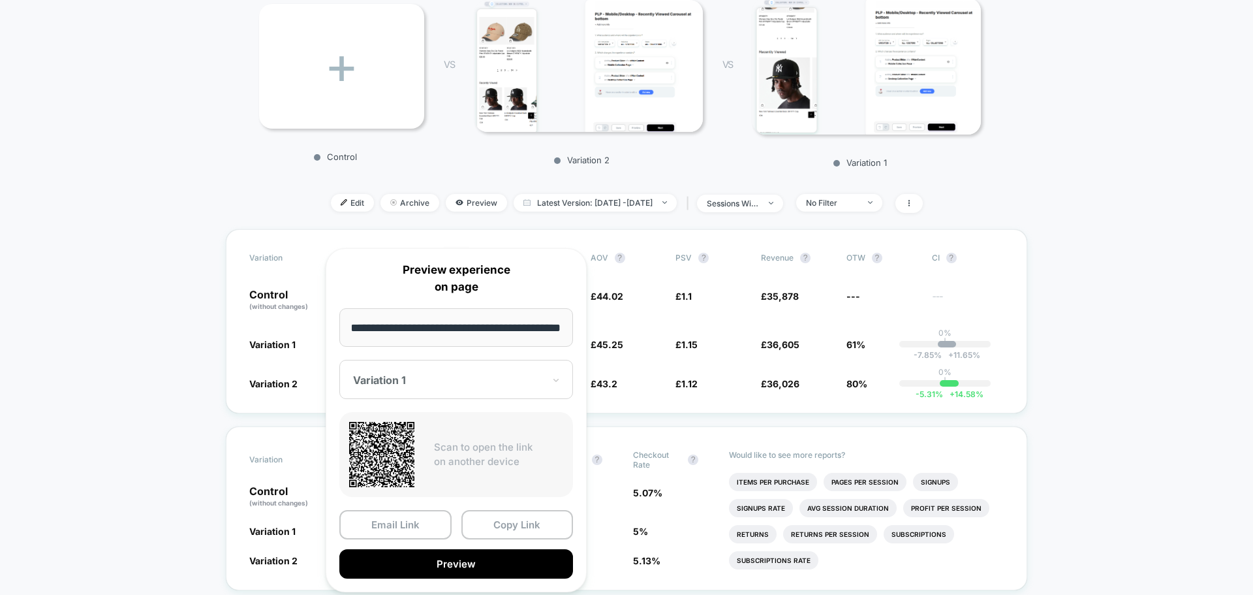
click at [468, 379] on div at bounding box center [448, 379] width 191 height 13
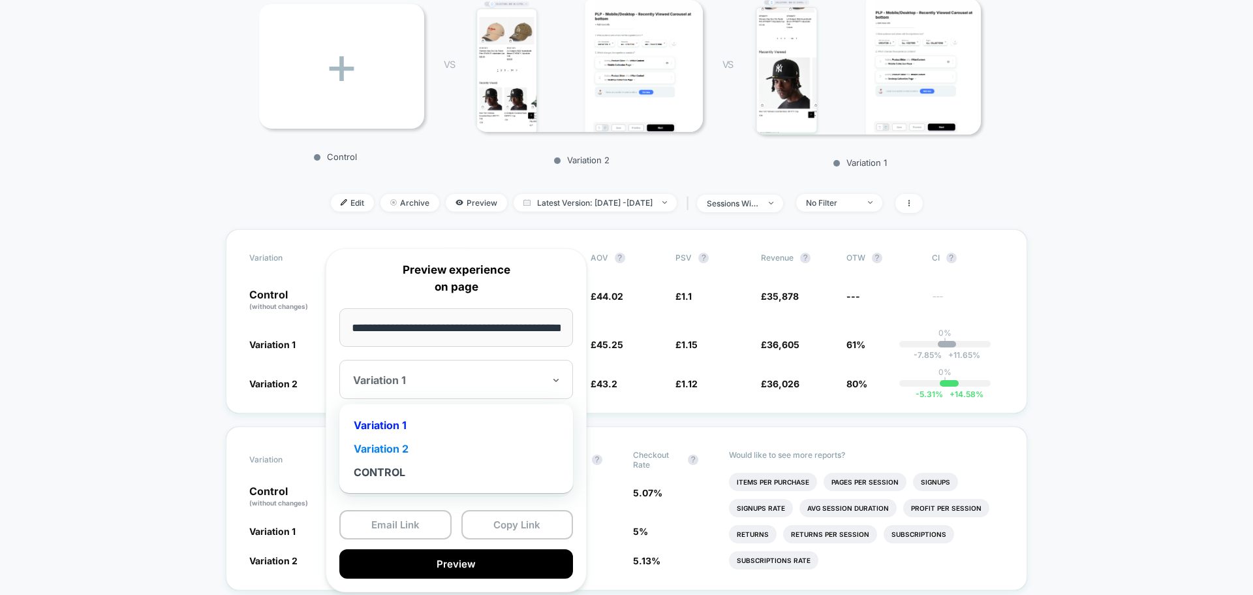
click at [375, 441] on div "Variation 2" at bounding box center [456, 448] width 221 height 23
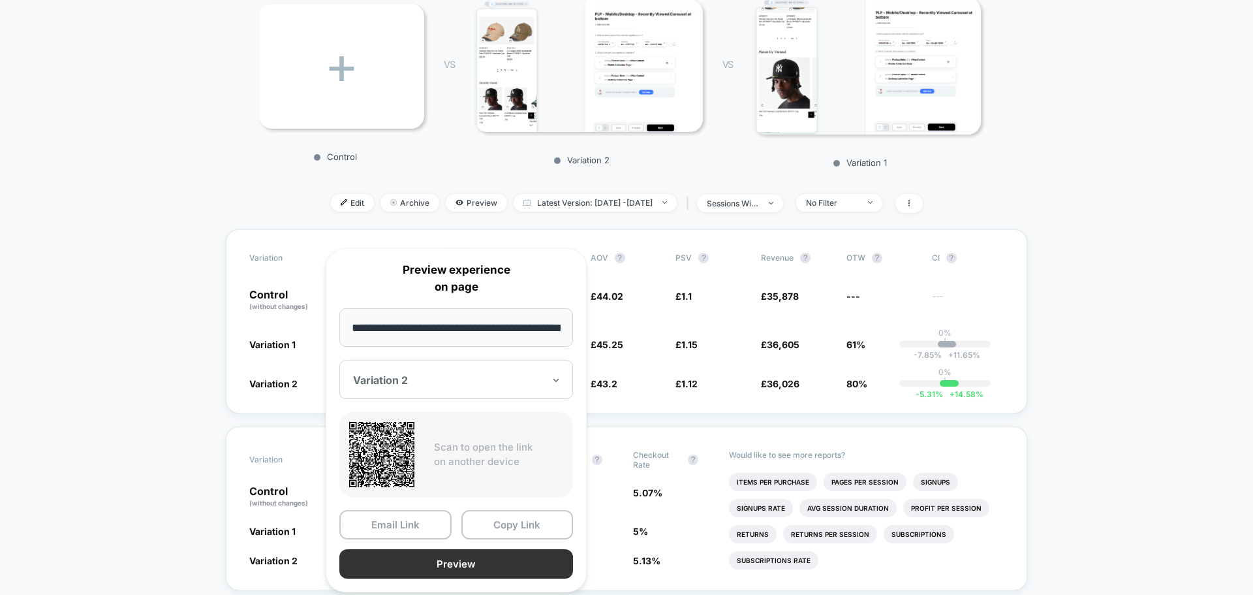
click at [444, 555] on button "Preview" at bounding box center [456, 563] width 234 height 29
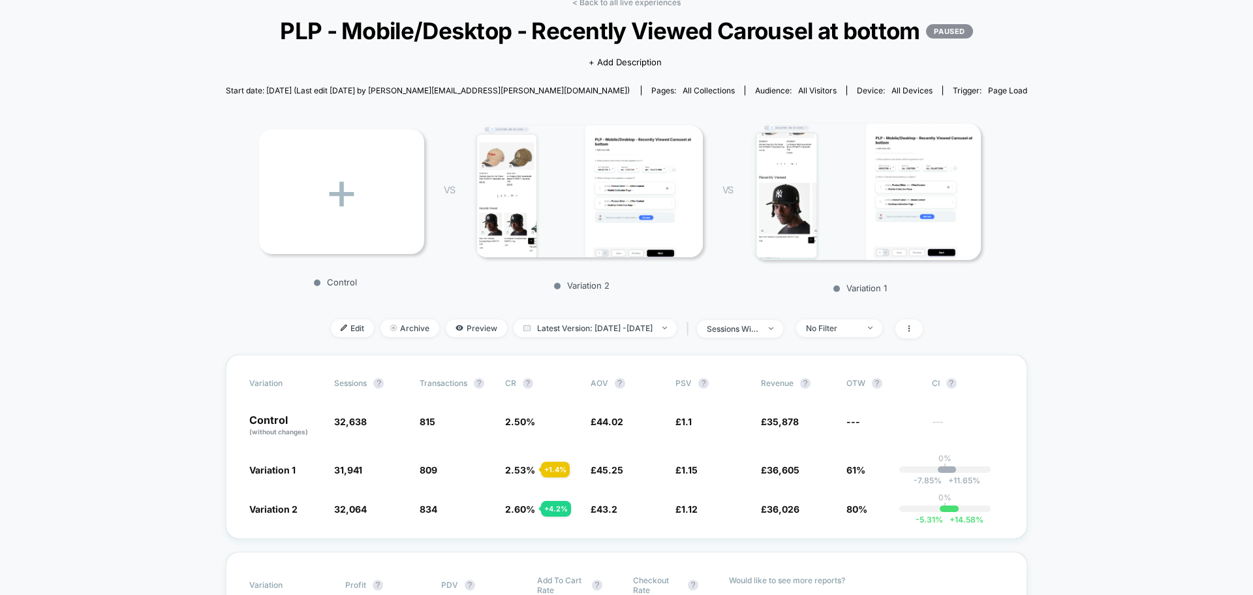
scroll to position [65, 0]
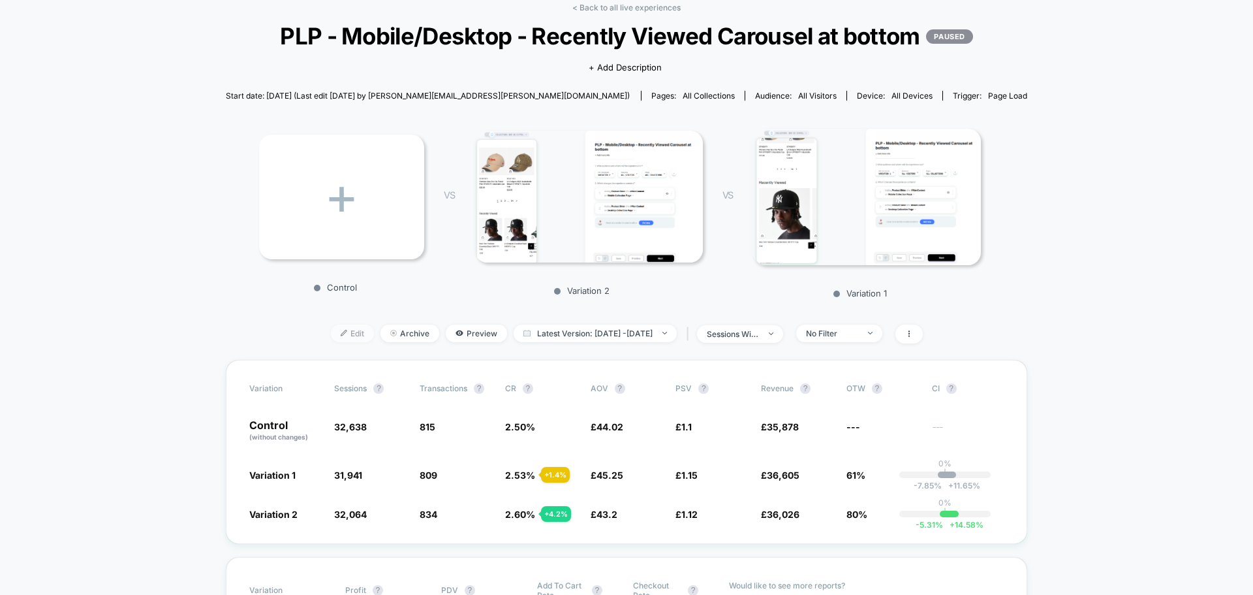
click at [336, 342] on span "Edit" at bounding box center [352, 333] width 43 height 18
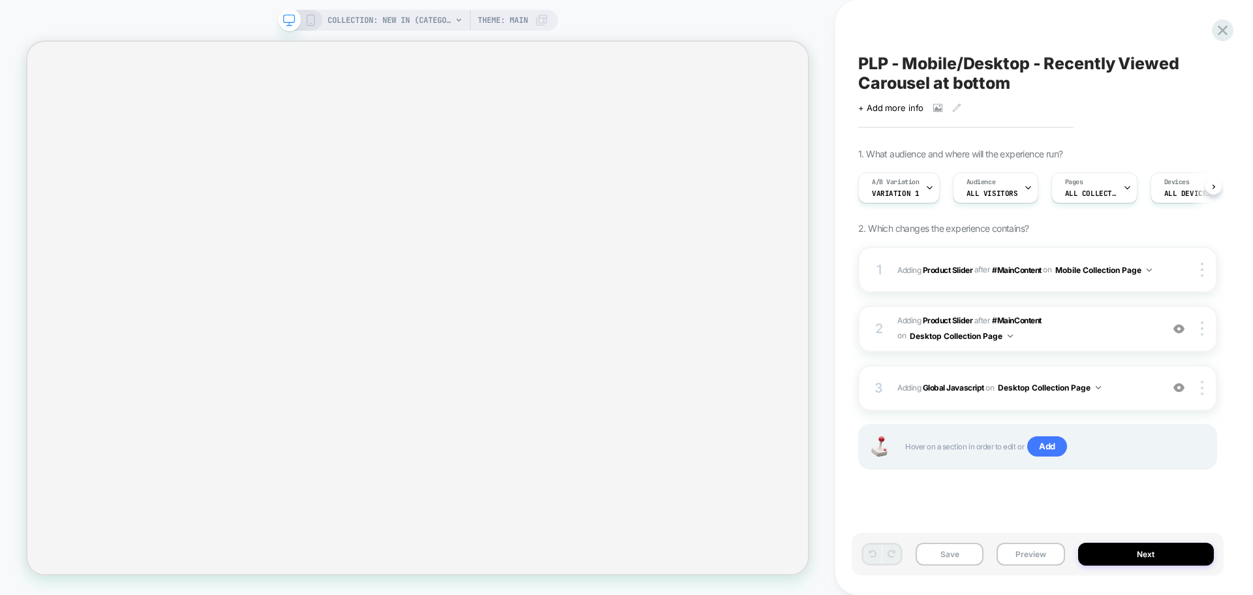
scroll to position [0, 1]
click at [1095, 553] on button "Next" at bounding box center [1146, 553] width 136 height 23
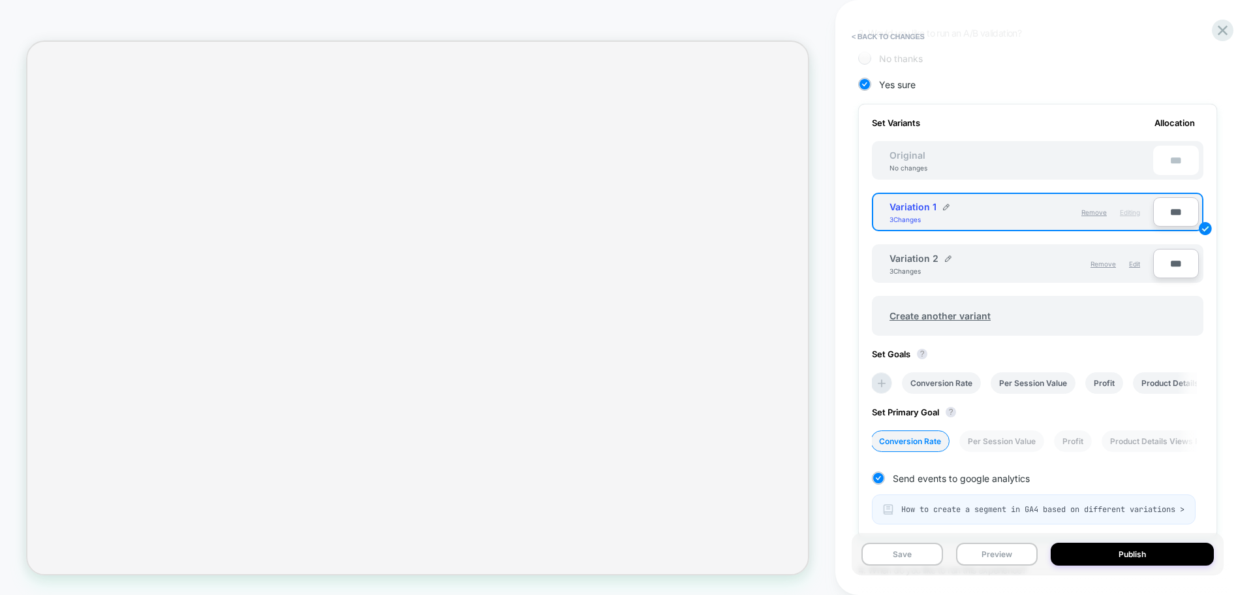
scroll to position [261, 0]
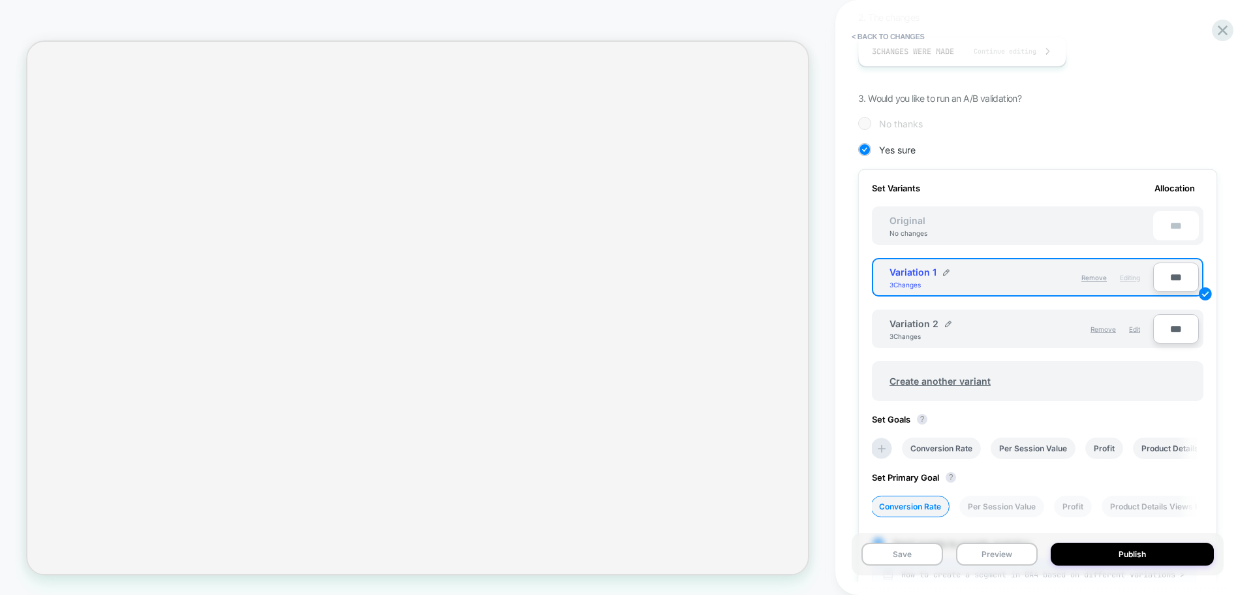
click at [1173, 329] on input "***" at bounding box center [1176, 328] width 46 height 29
type input "**"
type input "***"
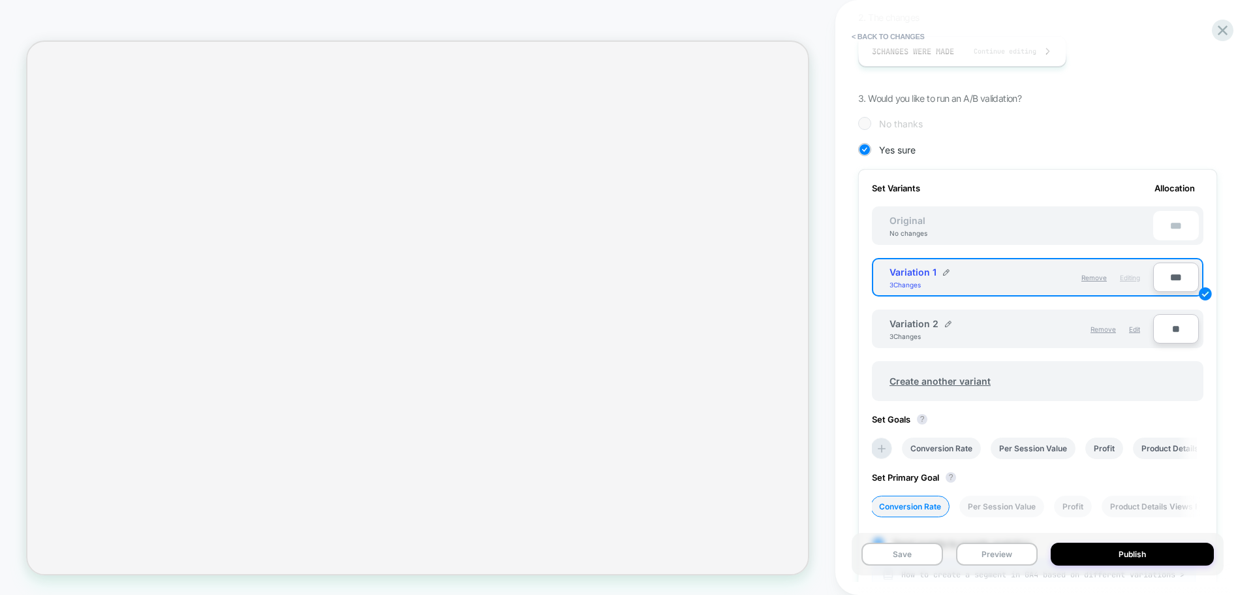
type input "***"
click at [1182, 282] on input "***" at bounding box center [1176, 276] width 46 height 29
type input "**"
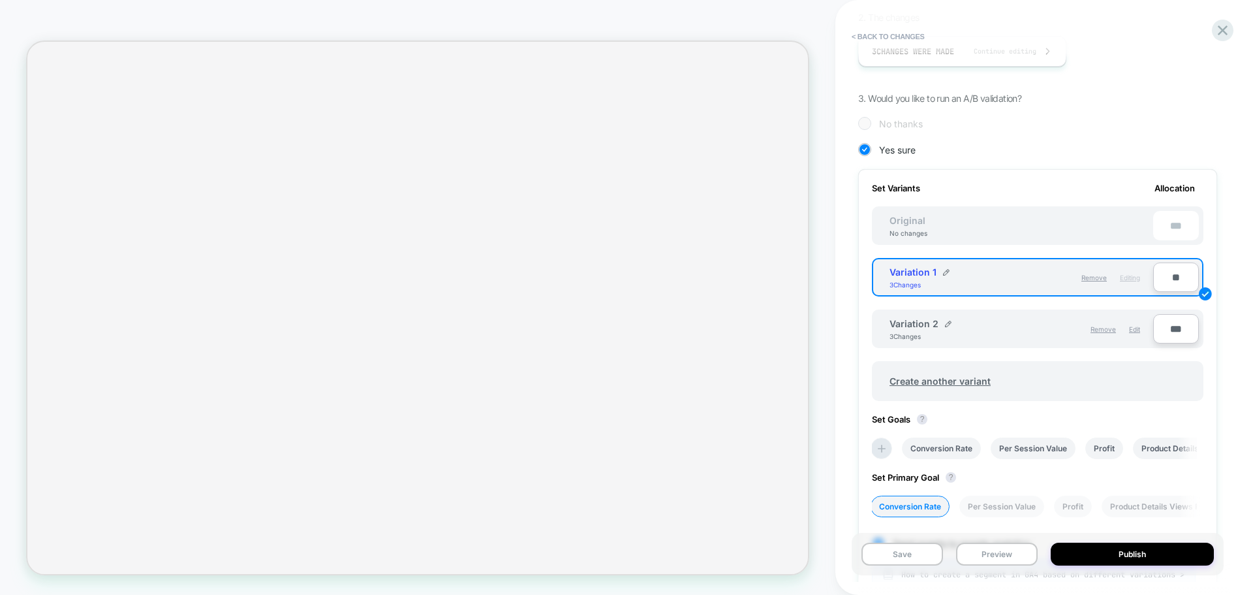
type input "***"
type input "**"
drag, startPoint x: 1232, startPoint y: 352, endPoint x: 1241, endPoint y: 355, distance: 9.5
click at [1233, 353] on div "< Back to changes Review " PLP - Mobile/Desktop - Recently Viewed Carousel at b…" at bounding box center [1044, 297] width 418 height 595
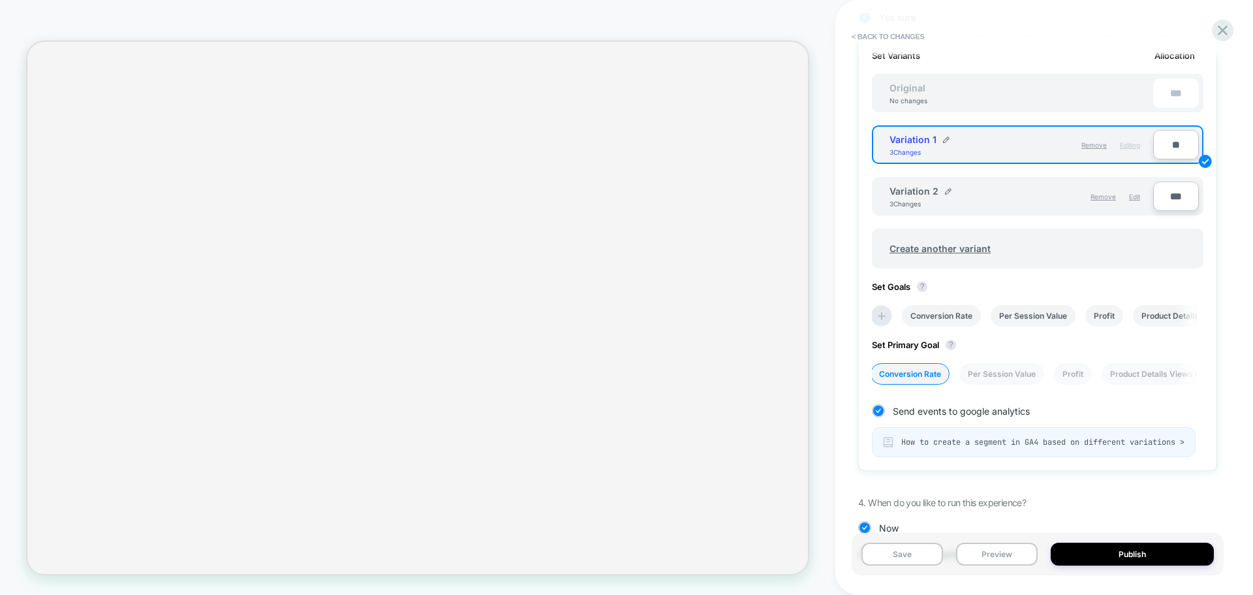
scroll to position [454, 0]
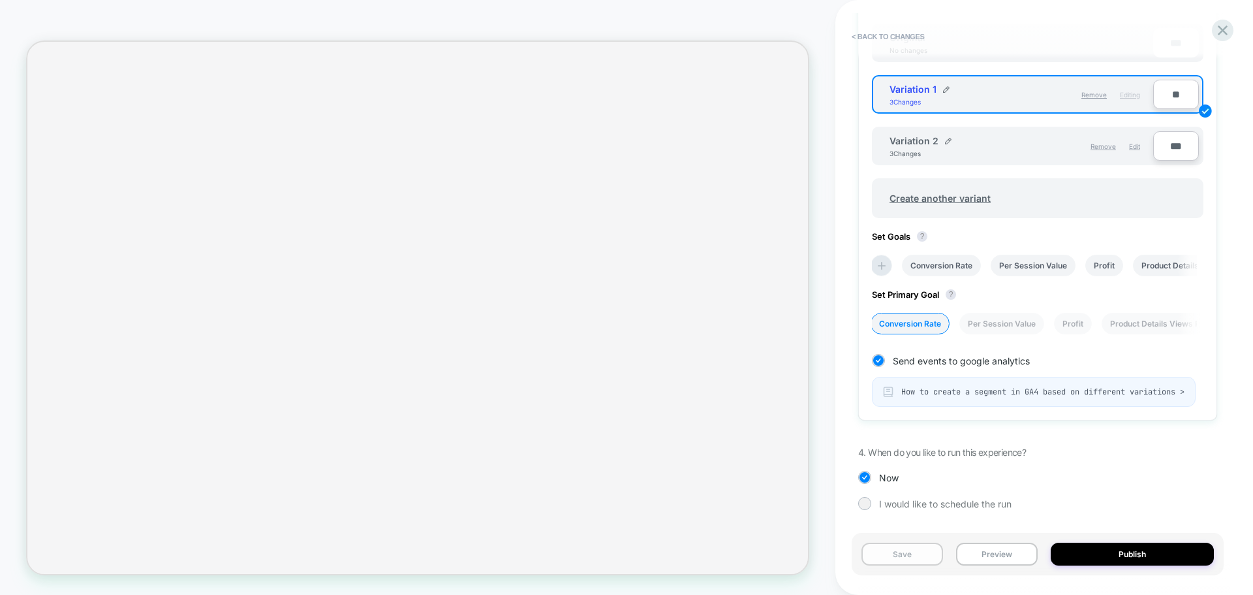
click at [915, 549] on button "Save" at bounding box center [903, 553] width 82 height 23
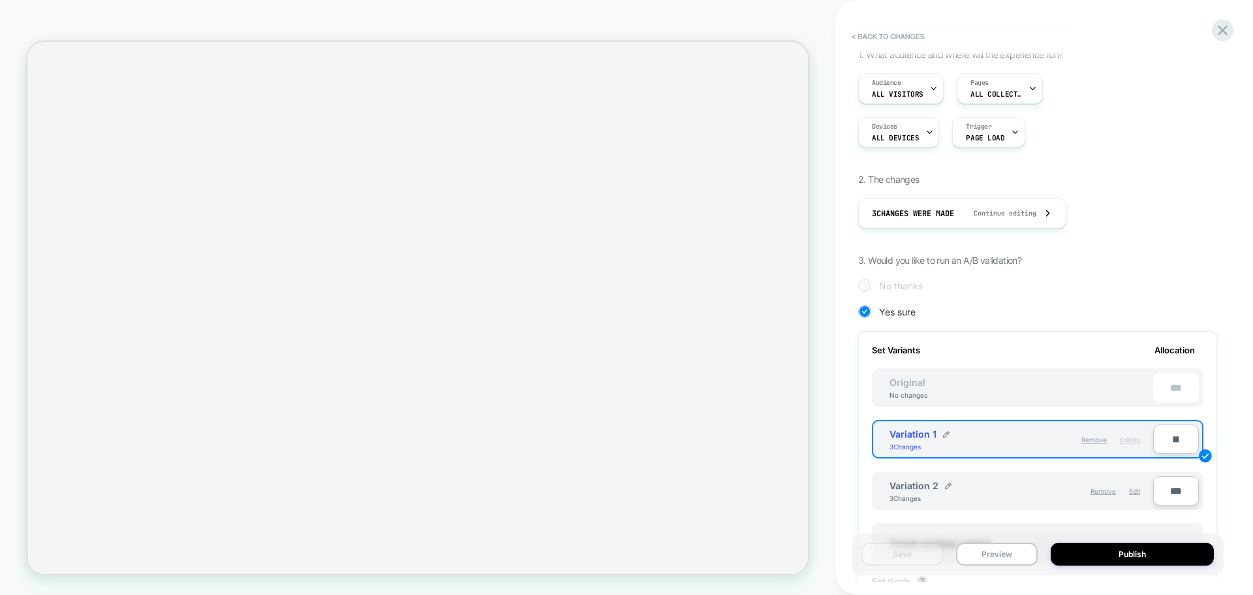
scroll to position [0, 0]
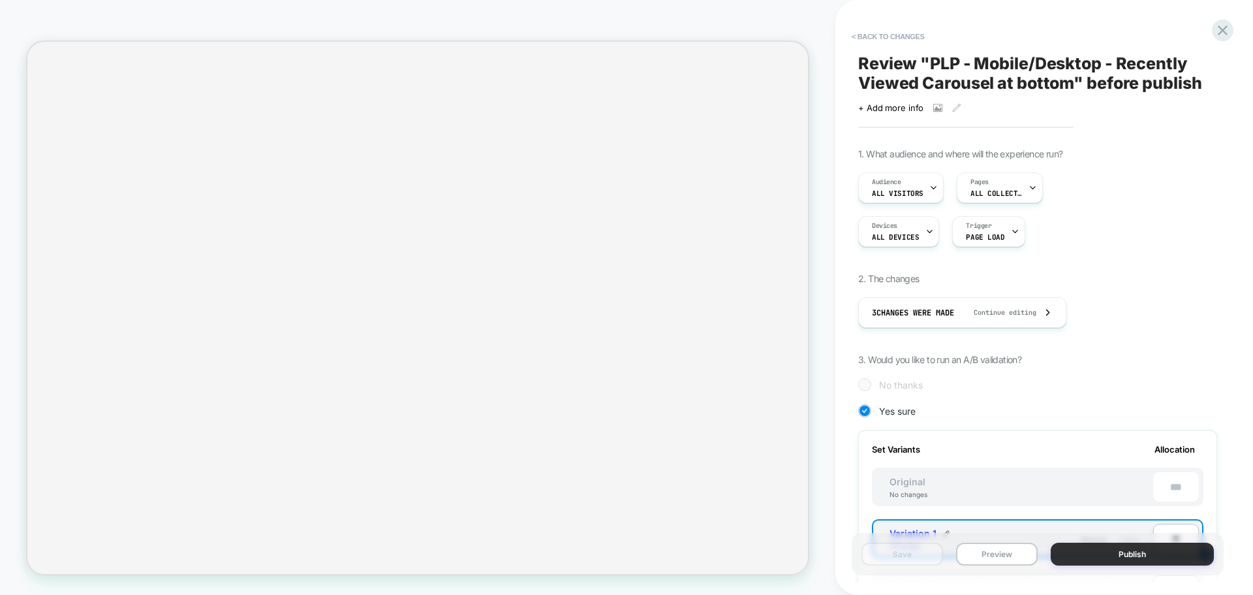
click at [1102, 552] on button "Publish" at bounding box center [1132, 553] width 163 height 23
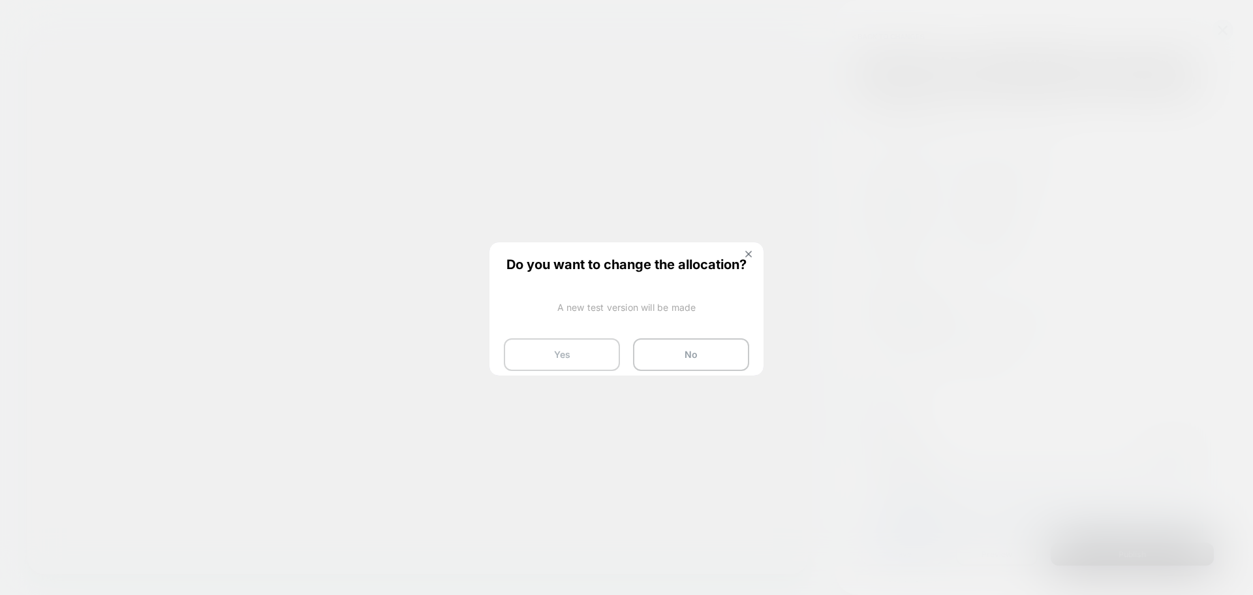
click at [535, 357] on button "Yes" at bounding box center [562, 354] width 116 height 33
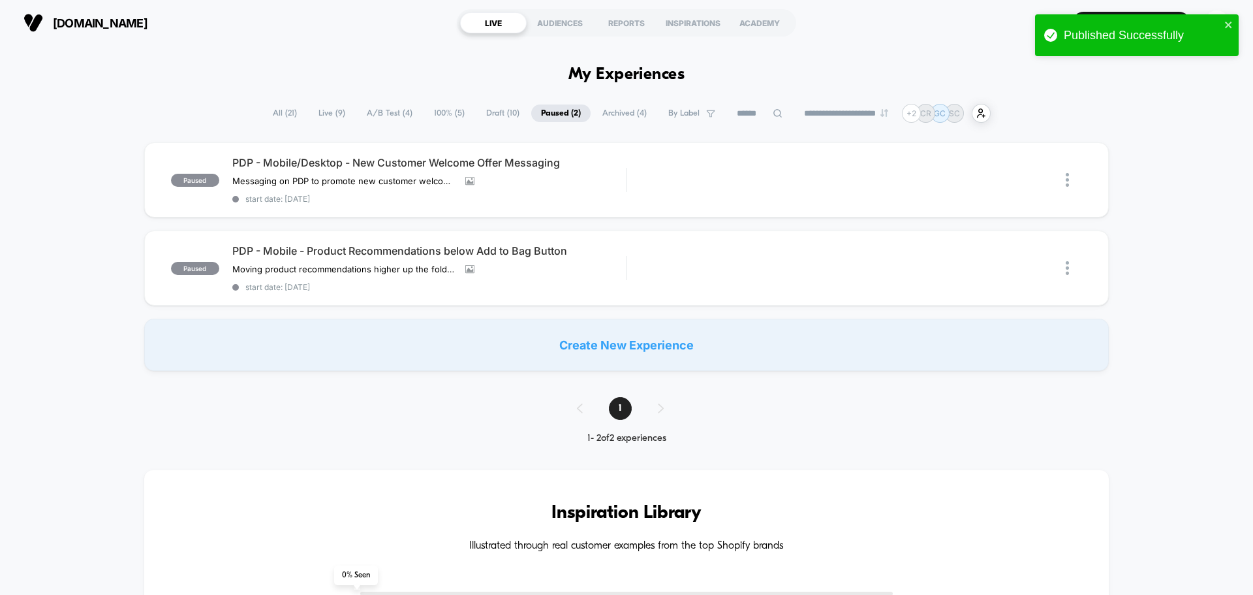
click at [337, 110] on span "Live ( 9 )" at bounding box center [332, 113] width 46 height 18
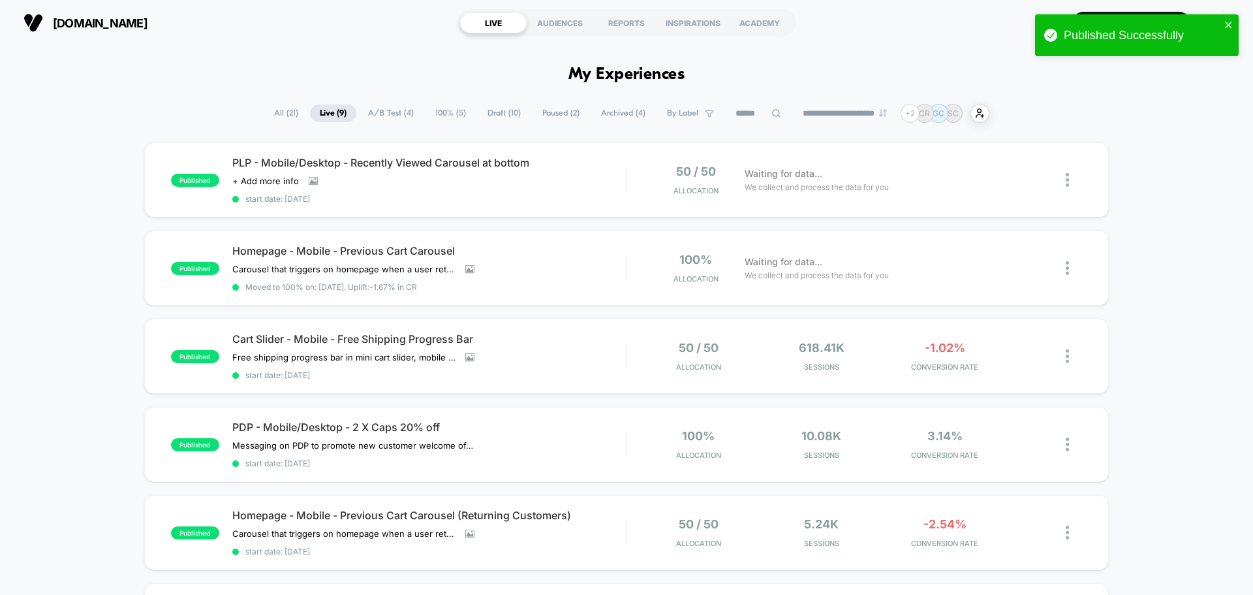
click at [394, 114] on span "A/B Test ( 4 )" at bounding box center [390, 113] width 65 height 18
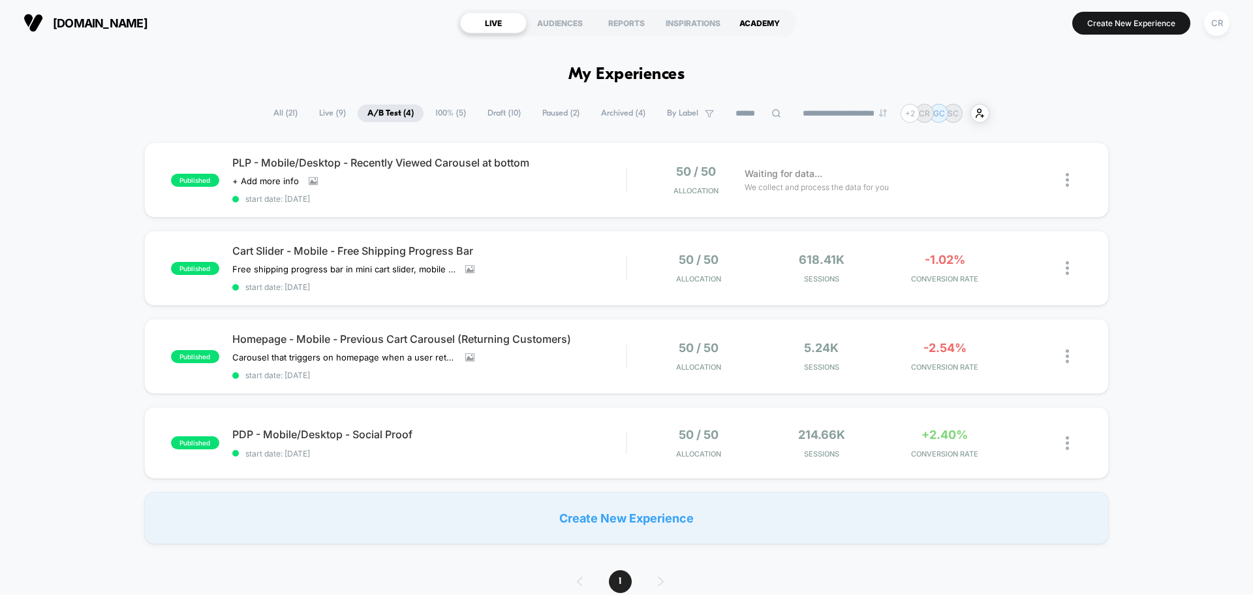
click at [753, 21] on div "ACADEMY" at bounding box center [759, 22] width 67 height 21
click at [696, 18] on div "INSPIRATIONS" at bounding box center [693, 22] width 67 height 21
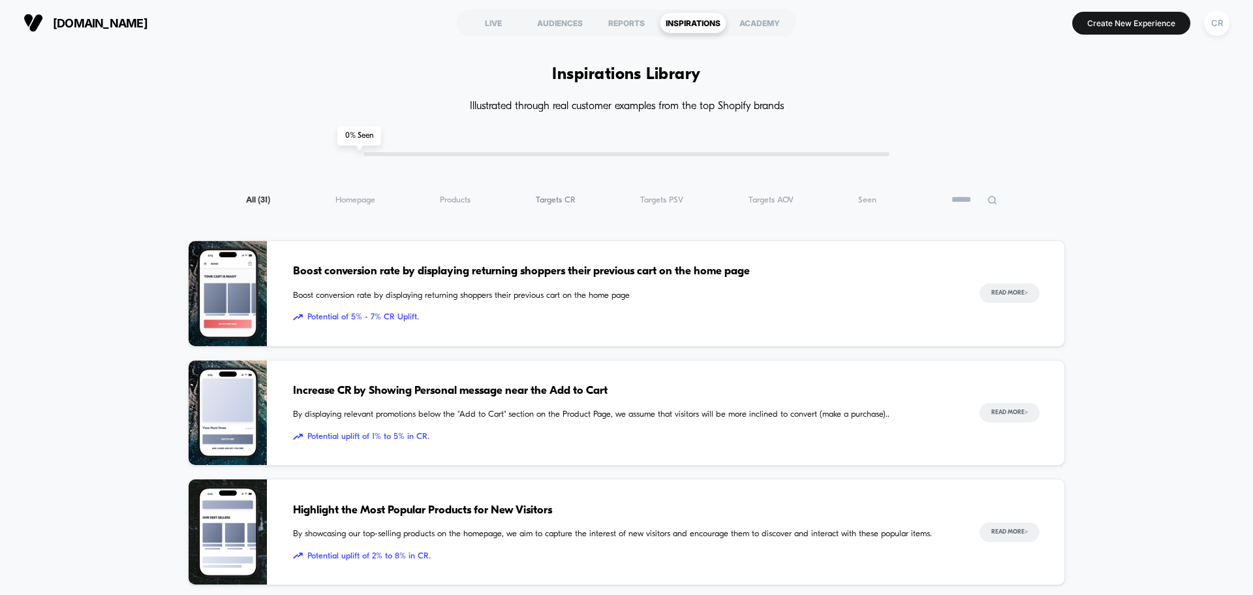
click at [558, 198] on span "Targets CR ( 31 )" at bounding box center [556, 200] width 40 height 10
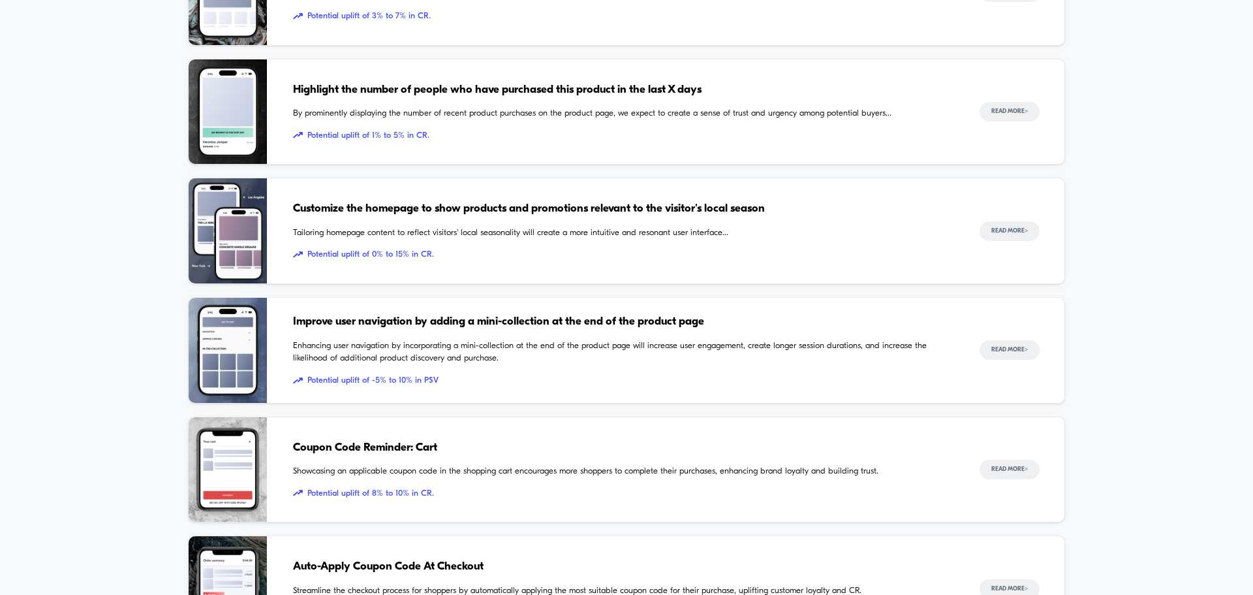
scroll to position [783, 0]
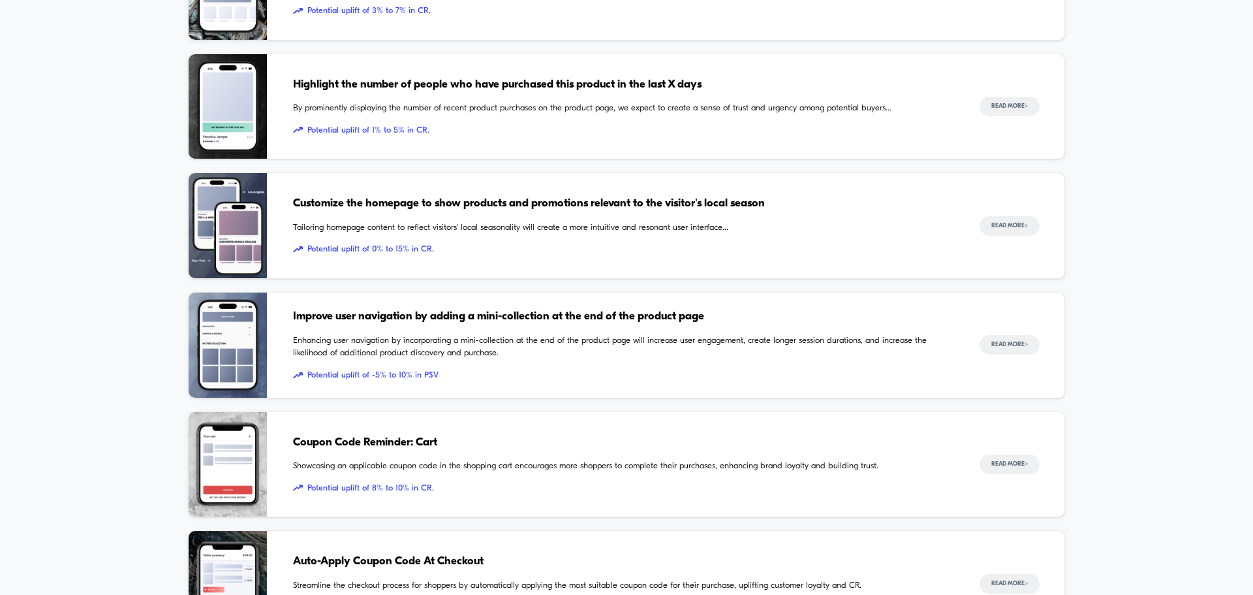
click at [478, 347] on span "Enhancing user navigation by incorporating a mini-collection at the end of the …" at bounding box center [623, 346] width 661 height 25
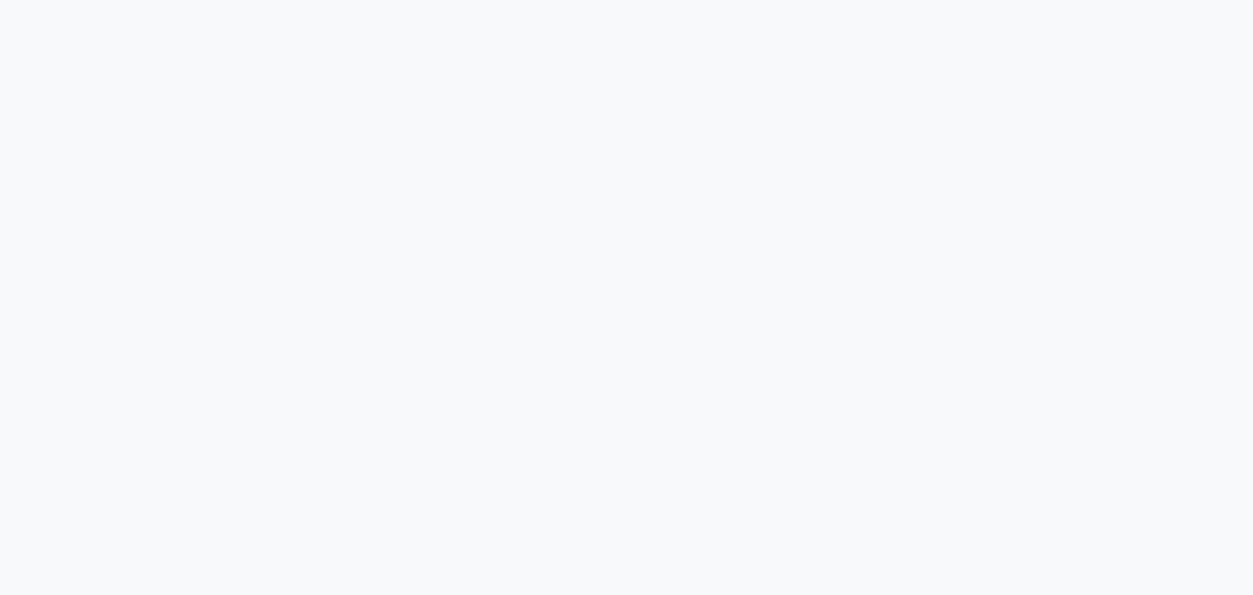
scroll to position [6266, 0]
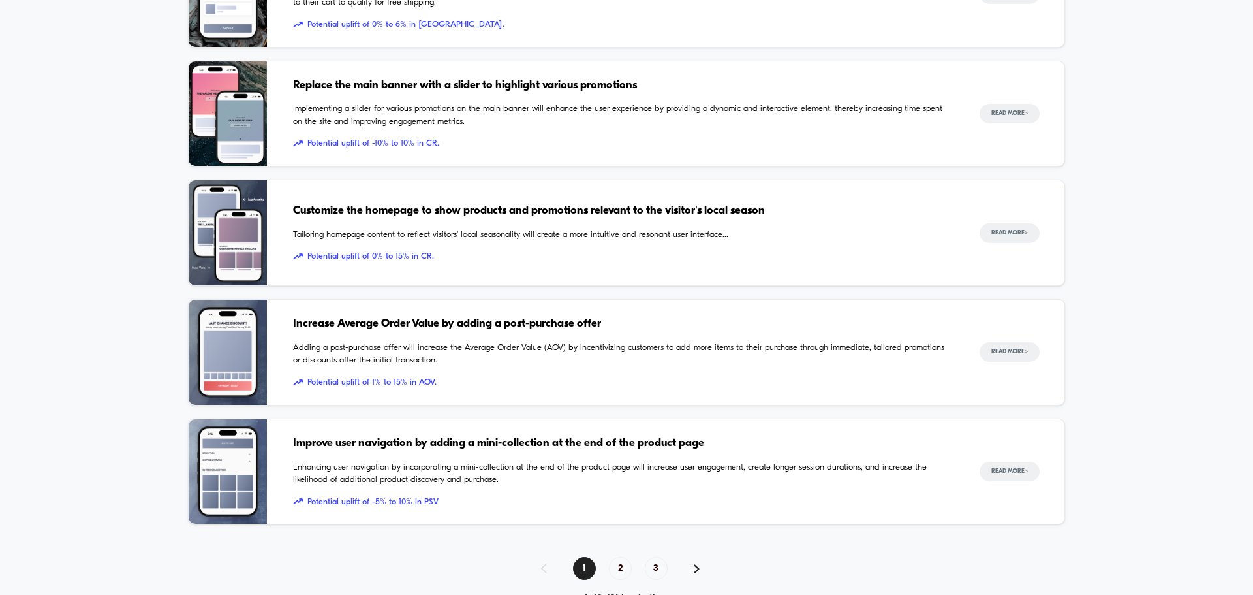
scroll to position [1111, 0]
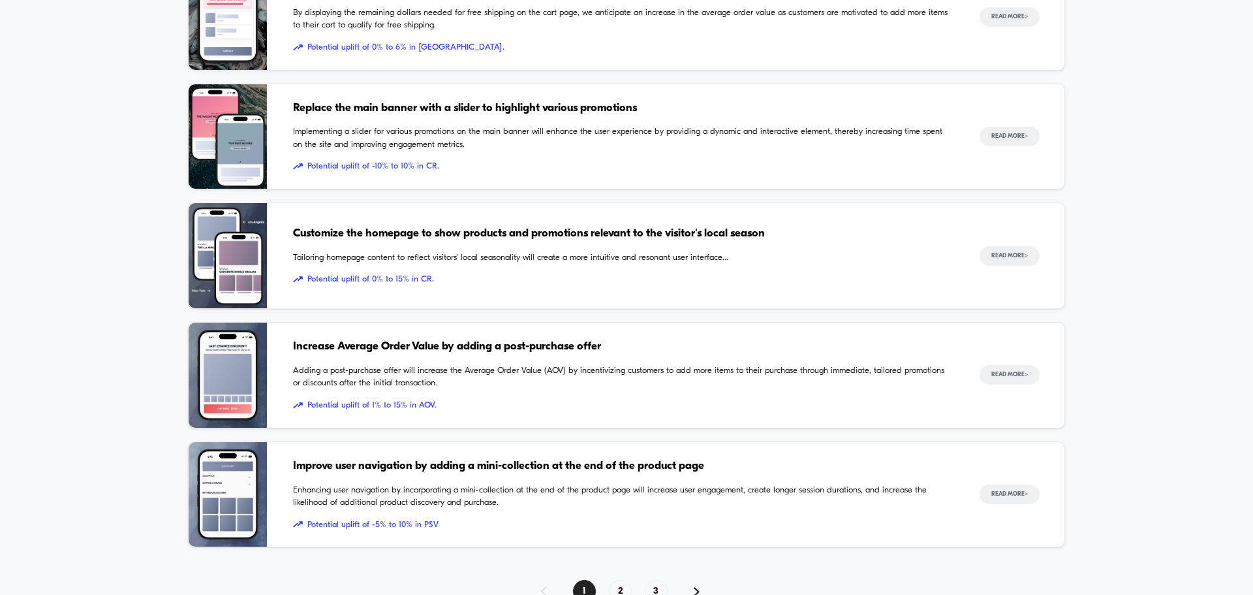
click at [485, 235] on span "Customize the homepage to show products and promotions relevant to the visitor'…" at bounding box center [623, 233] width 661 height 17
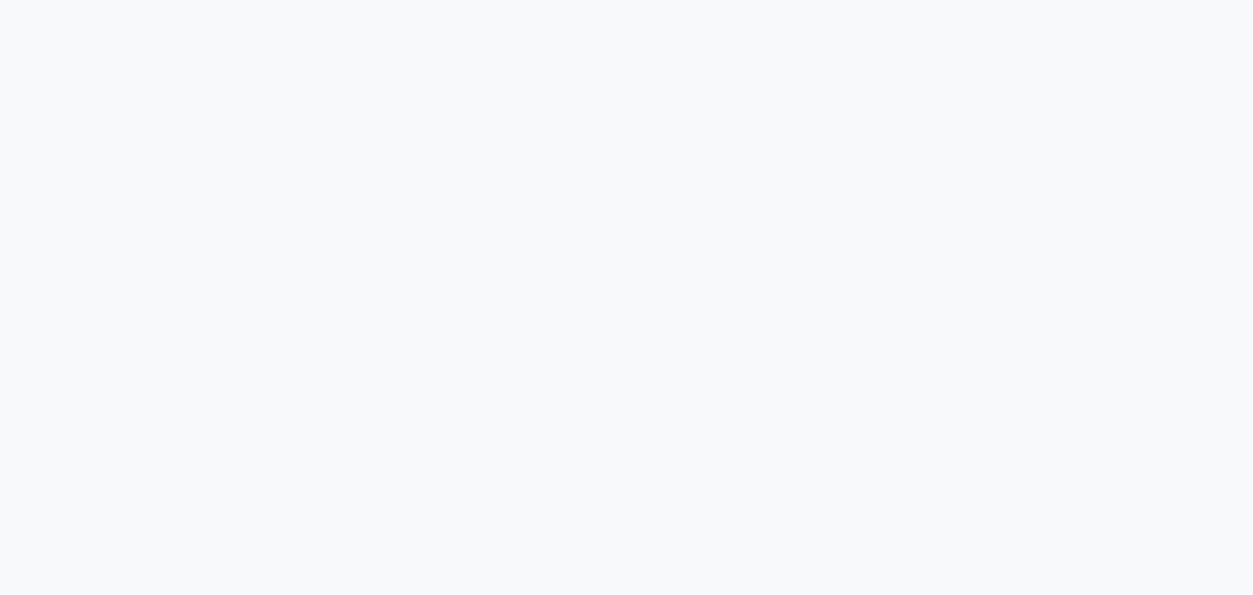
scroll to position [2545, 0]
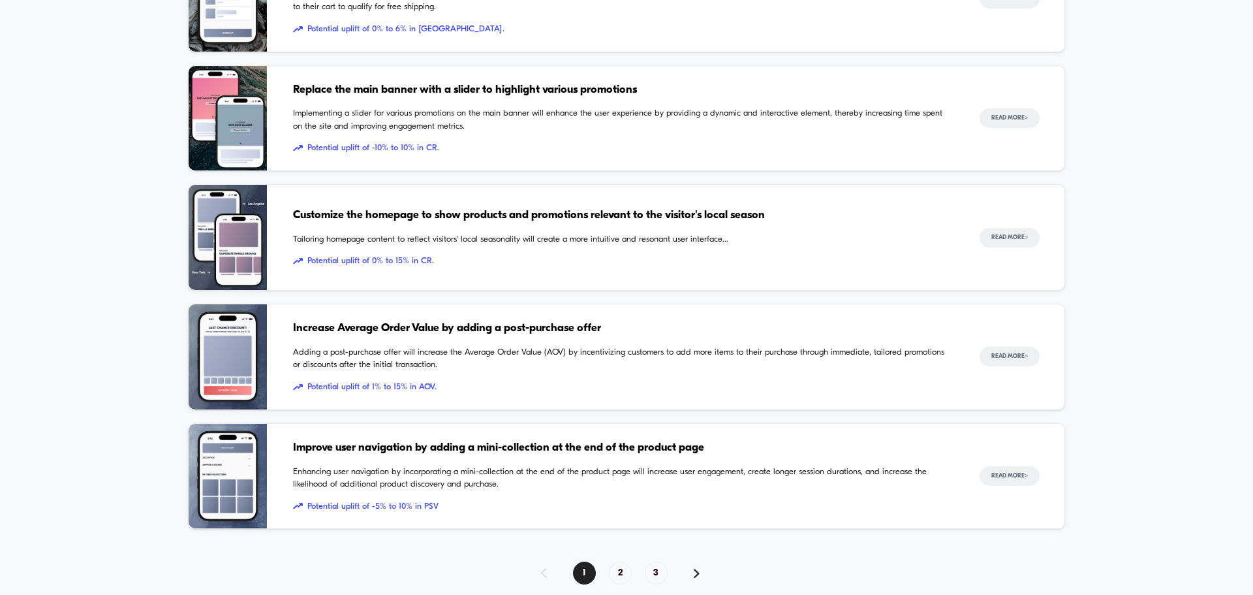
scroll to position [1176, 0]
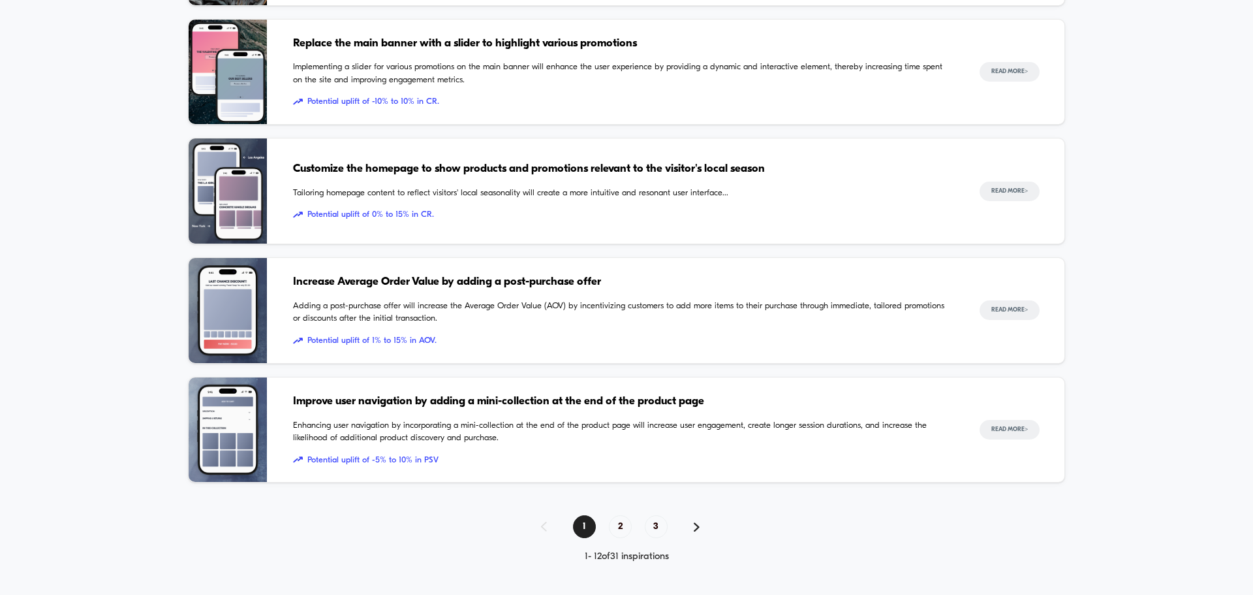
click at [694, 523] on img at bounding box center [697, 526] width 6 height 9
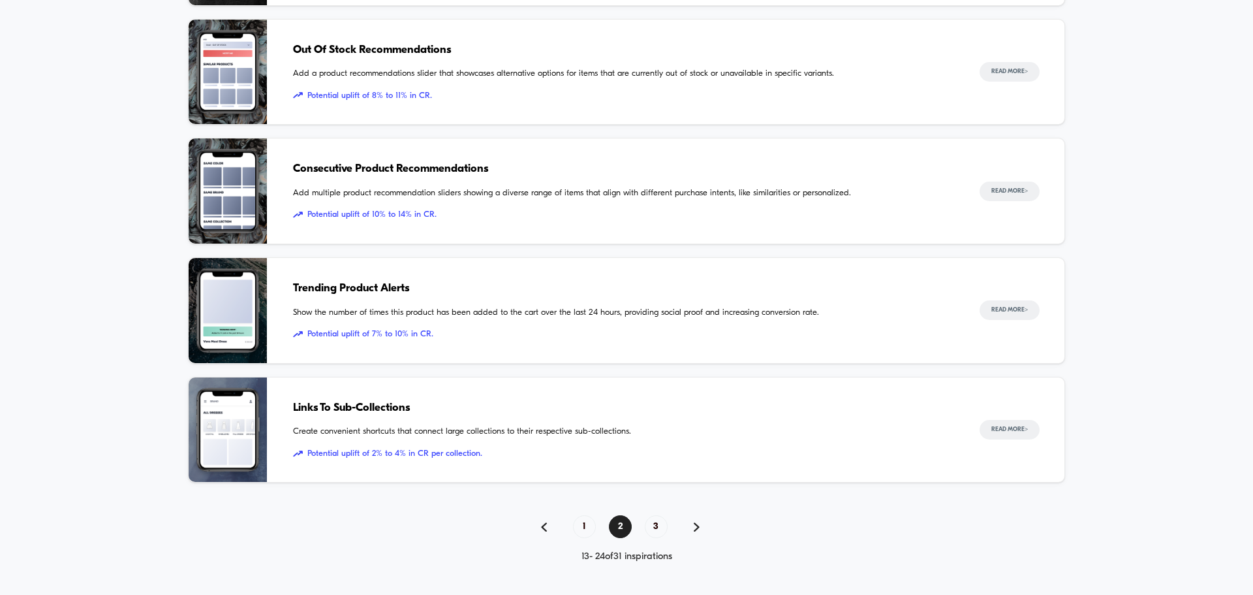
click at [698, 521] on div "1 2 3" at bounding box center [626, 526] width 877 height 23
click at [698, 525] on img at bounding box center [697, 526] width 6 height 9
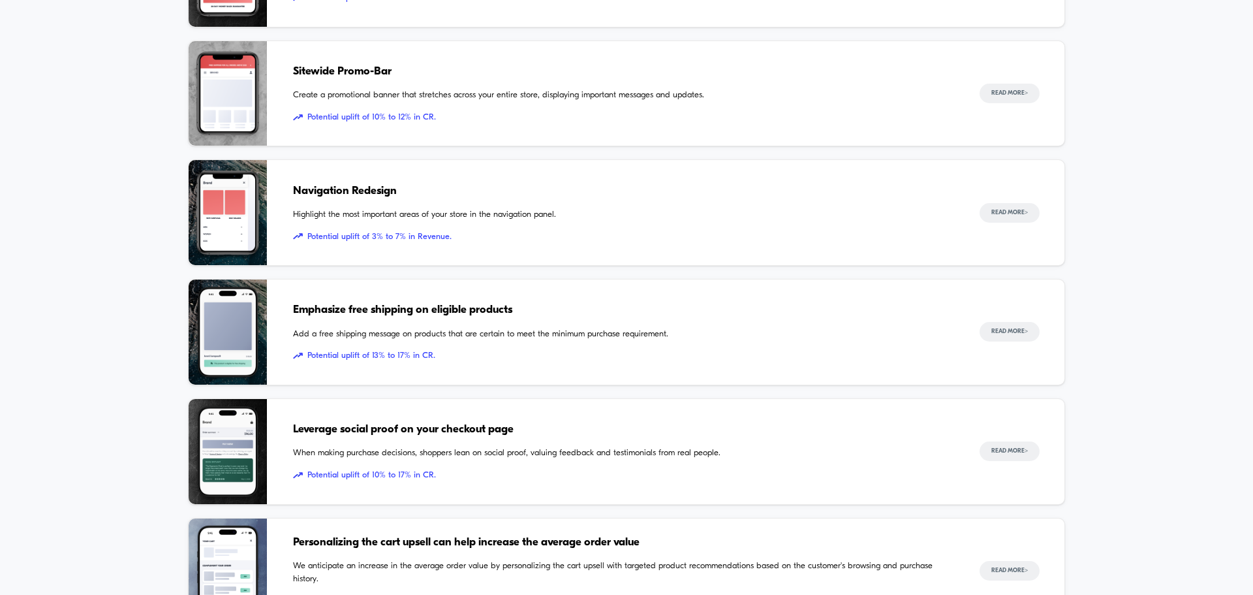
scroll to position [384, 0]
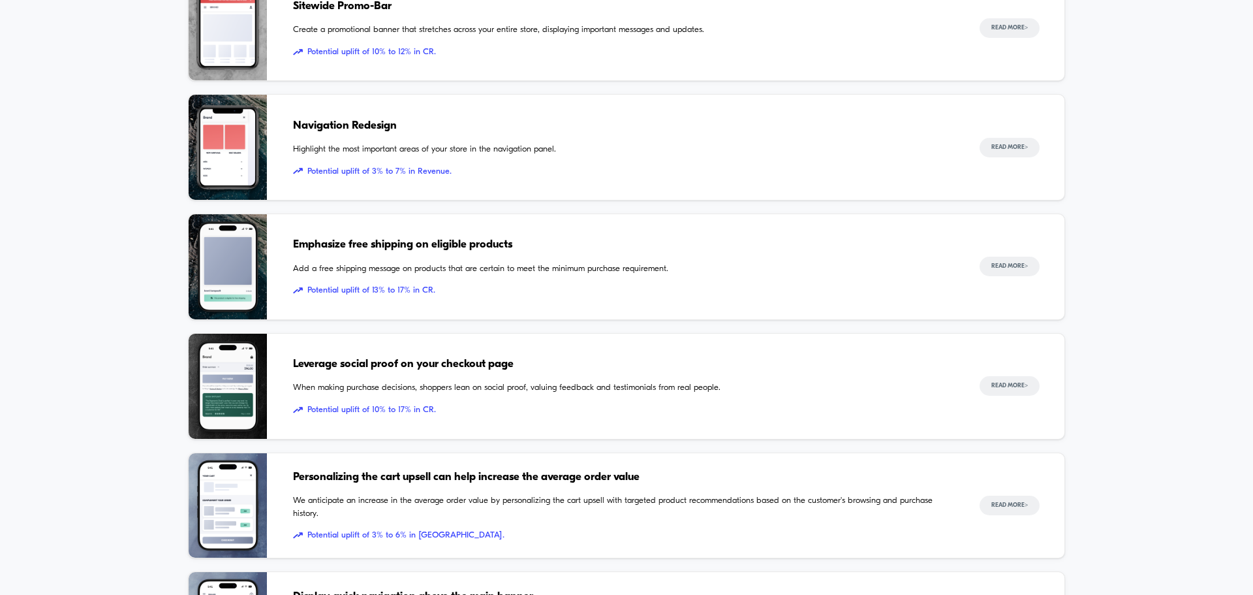
click at [504, 362] on span "Leverage social proof on your checkout page" at bounding box center [623, 364] width 661 height 17
